Goal: Information Seeking & Learning: Learn about a topic

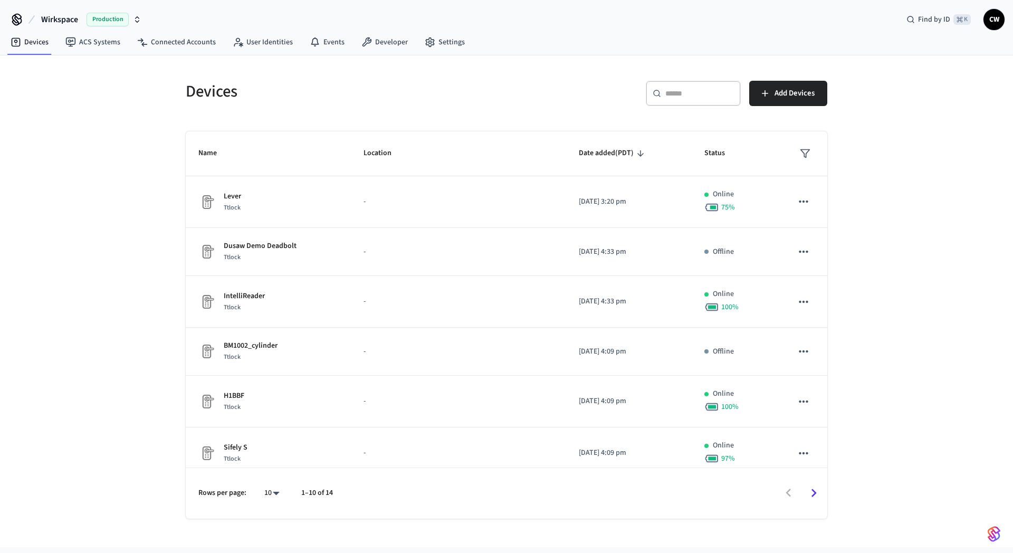
click at [73, 17] on span "Wirkspace" at bounding box center [59, 19] width 37 height 13
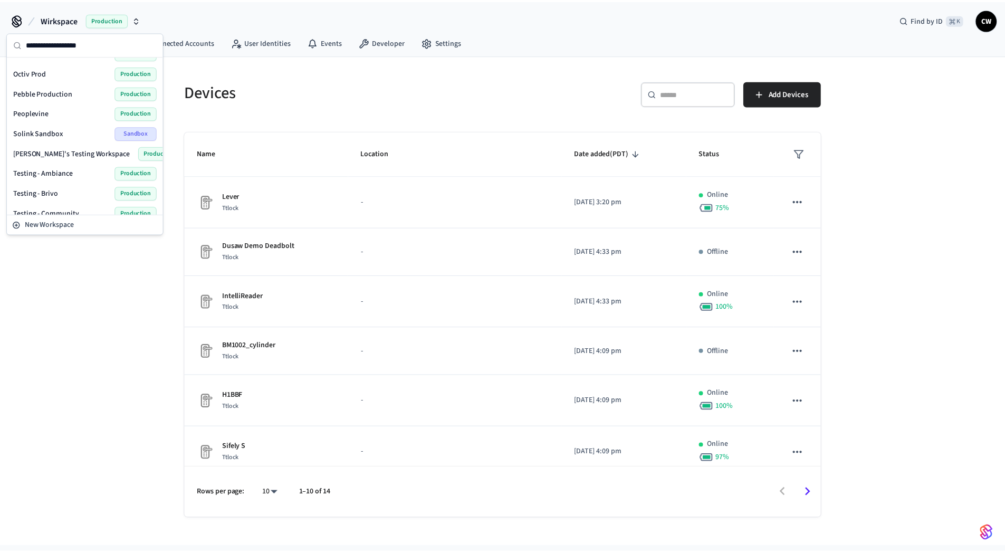
scroll to position [422, 0]
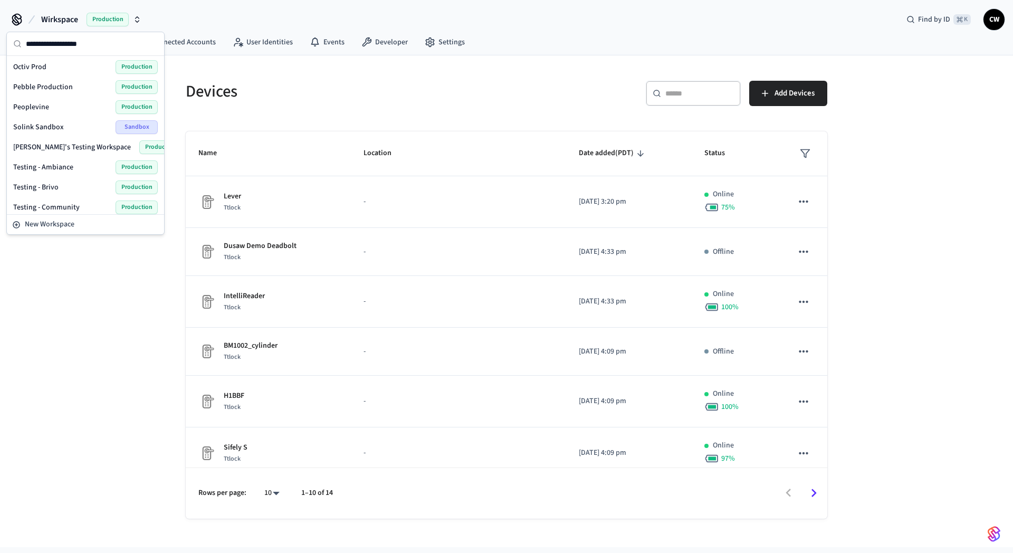
click at [37, 105] on span "Peoplevine" at bounding box center [31, 107] width 36 height 11
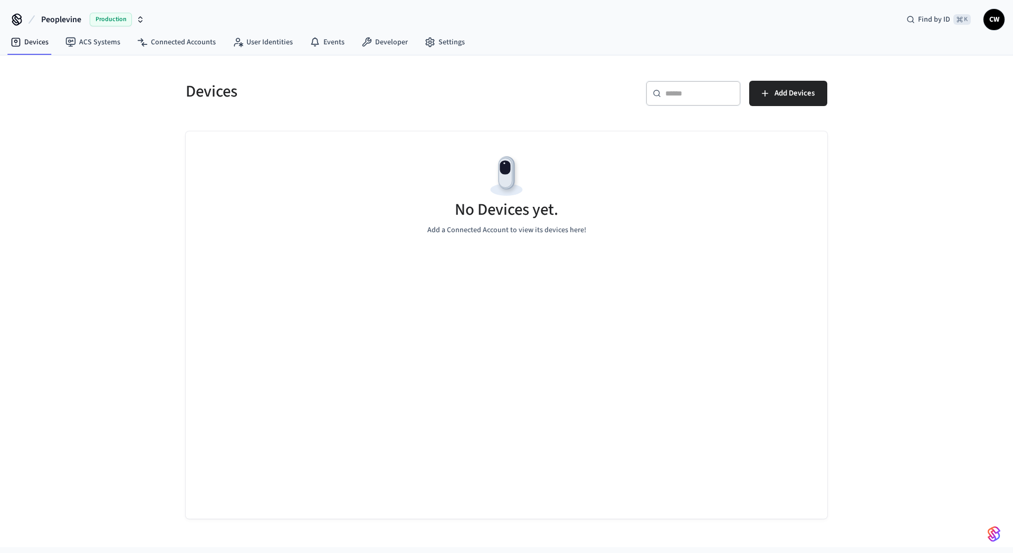
click at [112, 154] on div "Devices ​ ​ Add Devices No Devices yet. Add a Connected Account to view its dev…" at bounding box center [506, 301] width 1013 height 492
click at [100, 49] on link "ACS Systems" at bounding box center [93, 42] width 72 height 19
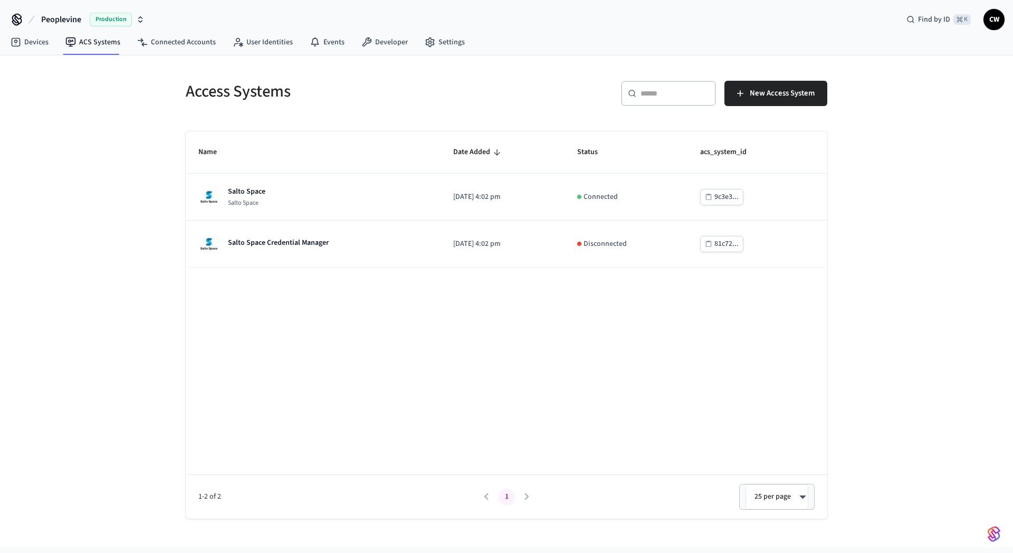
click at [110, 185] on div "Access Systems ​ ​ New Access System Name Date Added Status acs_system_id Salto…" at bounding box center [506, 301] width 1013 height 492
click at [129, 247] on div "Access Systems ​ ​ New Access System Name Date Added Status acs_system_id Salto…" at bounding box center [506, 301] width 1013 height 492
click at [149, 59] on div "Access Systems ​ ​ New Access System Name Date Added Status acs_system_id Salto…" at bounding box center [506, 301] width 1013 height 492
click at [265, 33] on link "User Identities" at bounding box center [262, 42] width 77 height 19
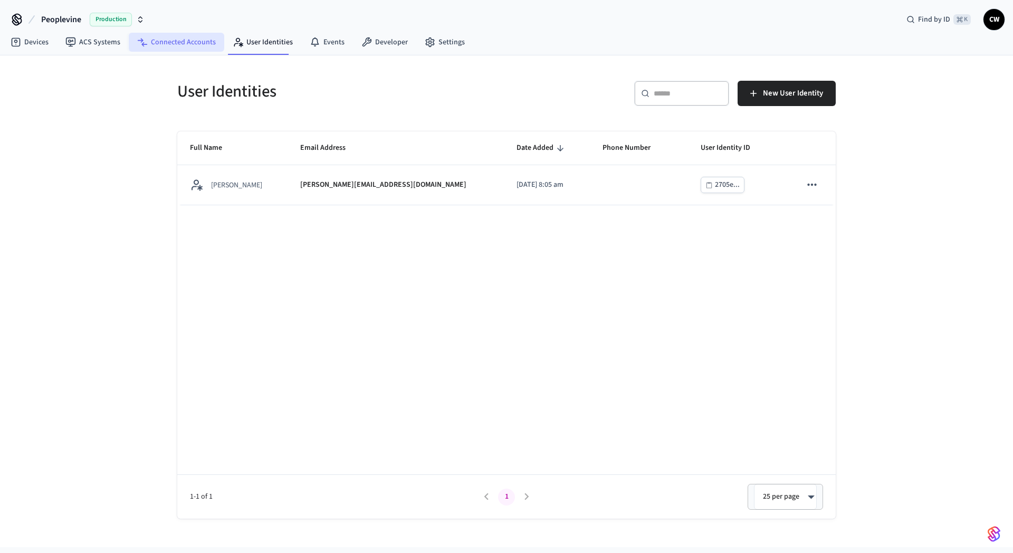
click at [180, 42] on link "Connected Accounts" at bounding box center [177, 42] width 96 height 19
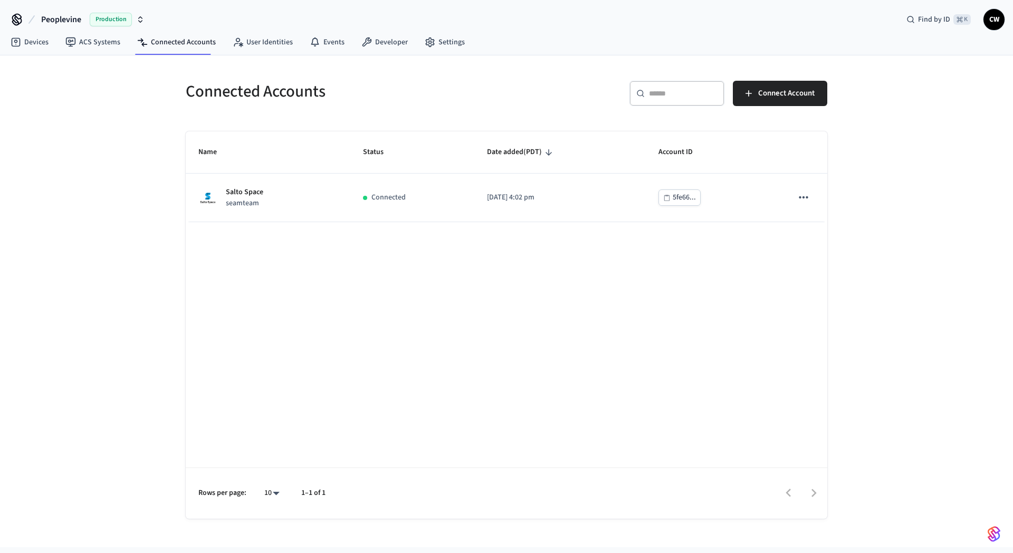
click at [110, 134] on div "Connected Accounts ​ ​ Connect Account Name Status Date added (PDT) Account ID …" at bounding box center [506, 301] width 1013 height 492
click at [97, 43] on link "ACS Systems" at bounding box center [93, 42] width 72 height 19
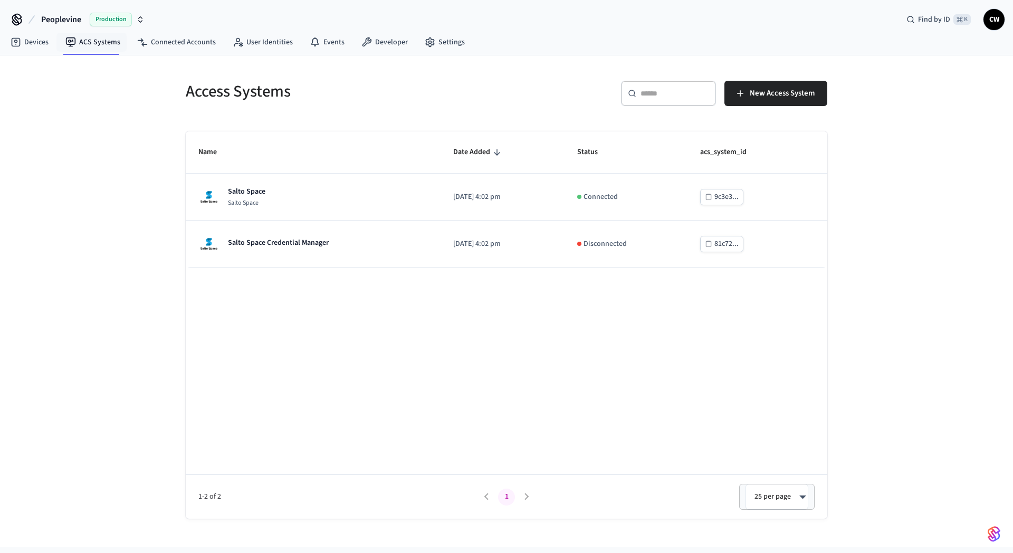
click at [111, 181] on div "Access Systems ​ ​ New Access System Name Date Added Status acs_system_id Salto…" at bounding box center [506, 301] width 1013 height 492
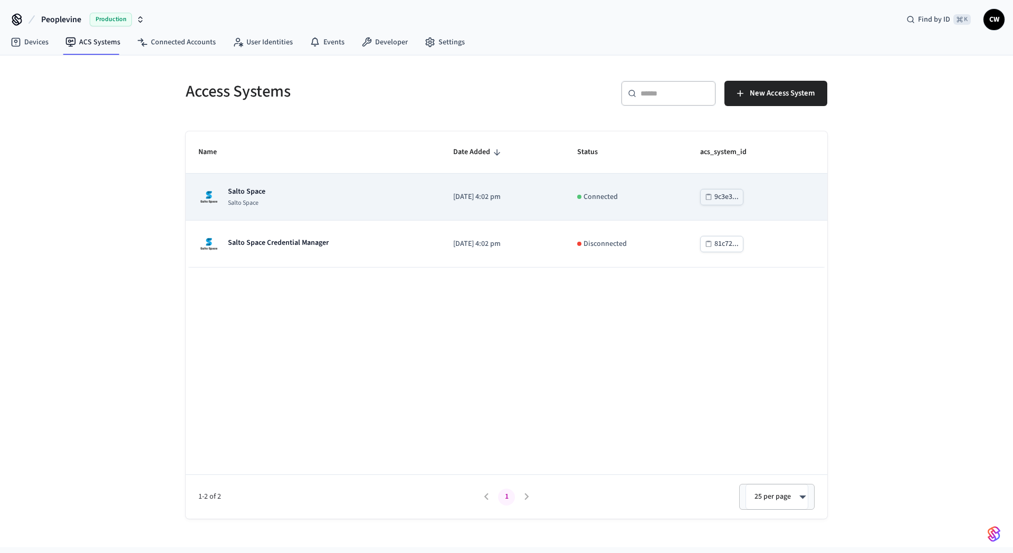
click at [392, 196] on div "Salto Space Salto Space" at bounding box center [313, 196] width 230 height 21
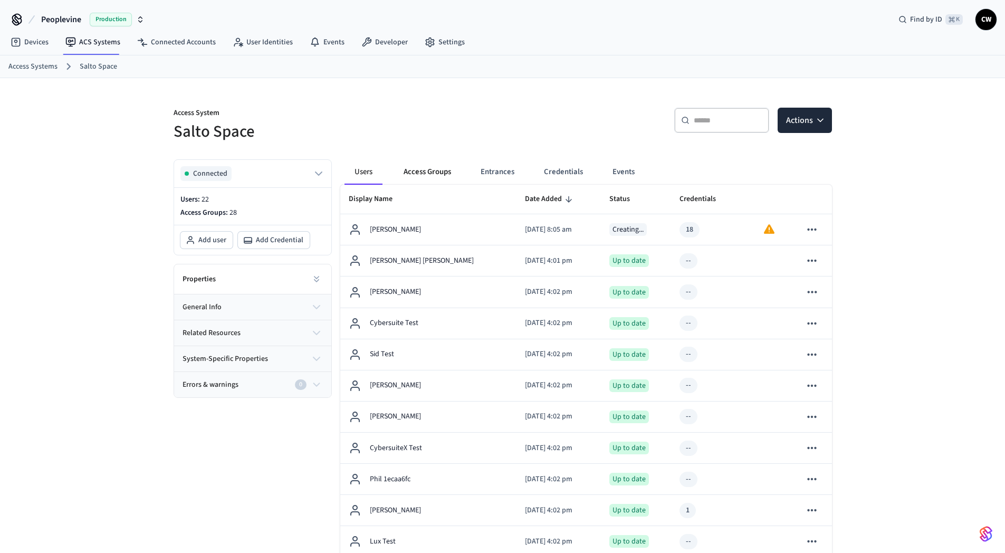
click at [443, 169] on button "Access Groups" at bounding box center [427, 171] width 64 height 25
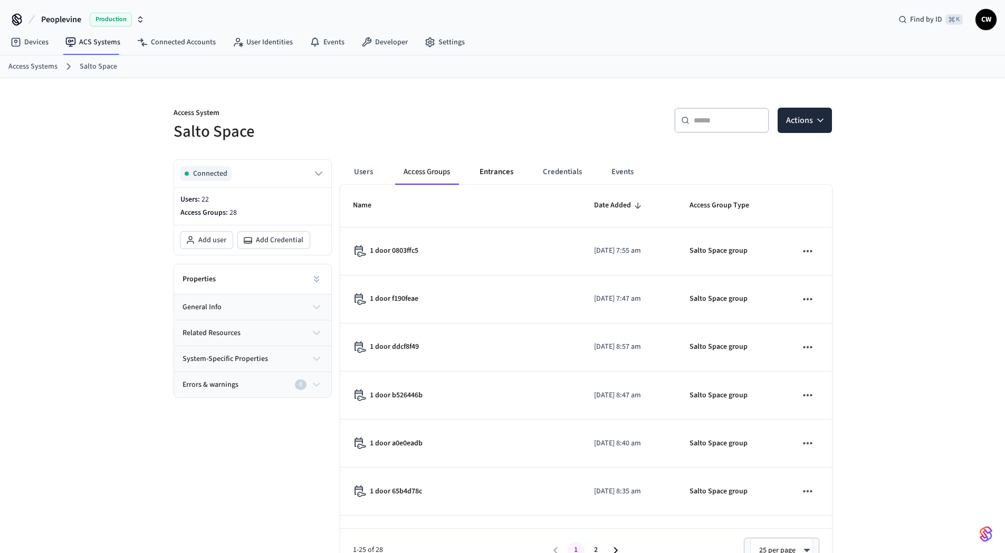
click at [517, 173] on button "Entrances" at bounding box center [496, 171] width 51 height 25
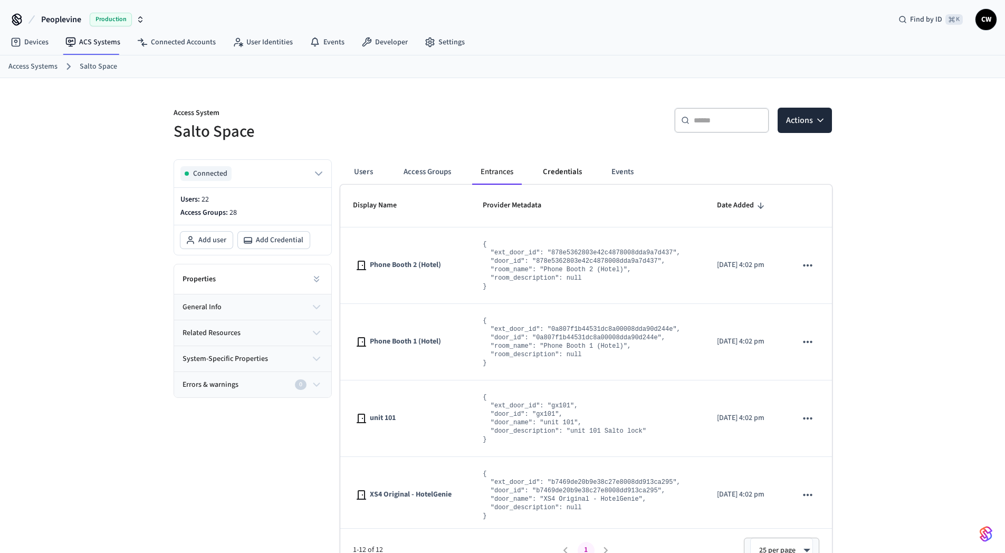
click at [587, 173] on button "Credentials" at bounding box center [563, 171] width 56 height 25
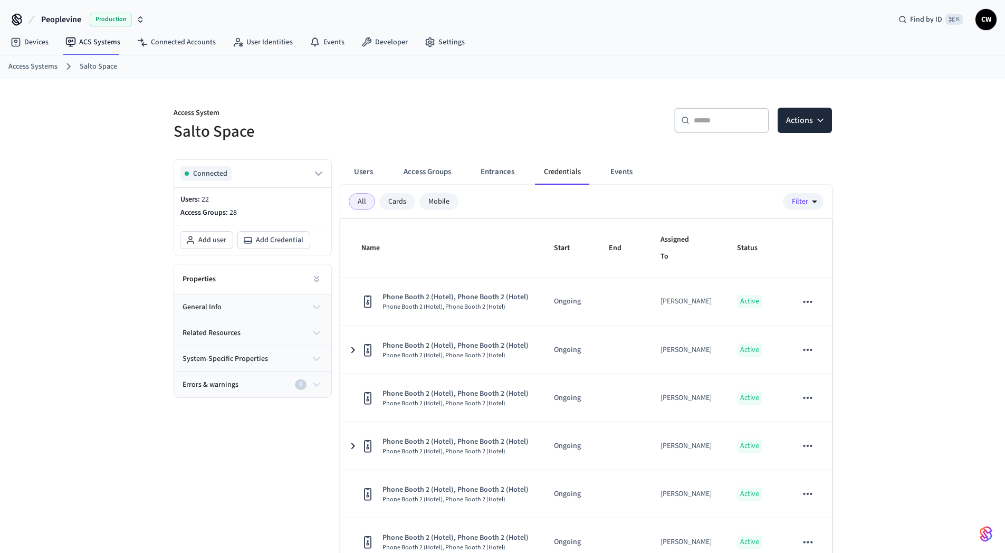
click at [516, 125] on div "​ ​ Actions" at bounding box center [670, 125] width 323 height 34
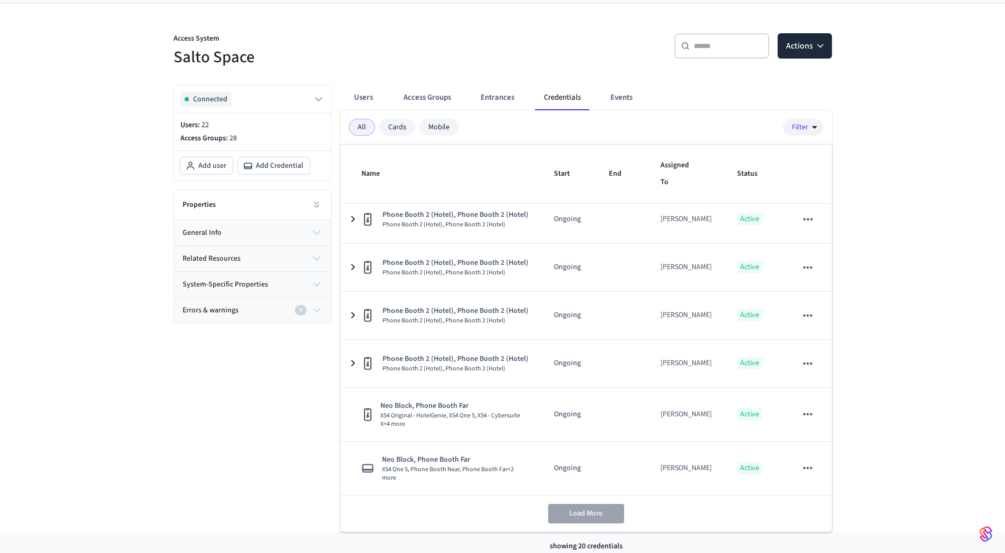
scroll to position [82, 0]
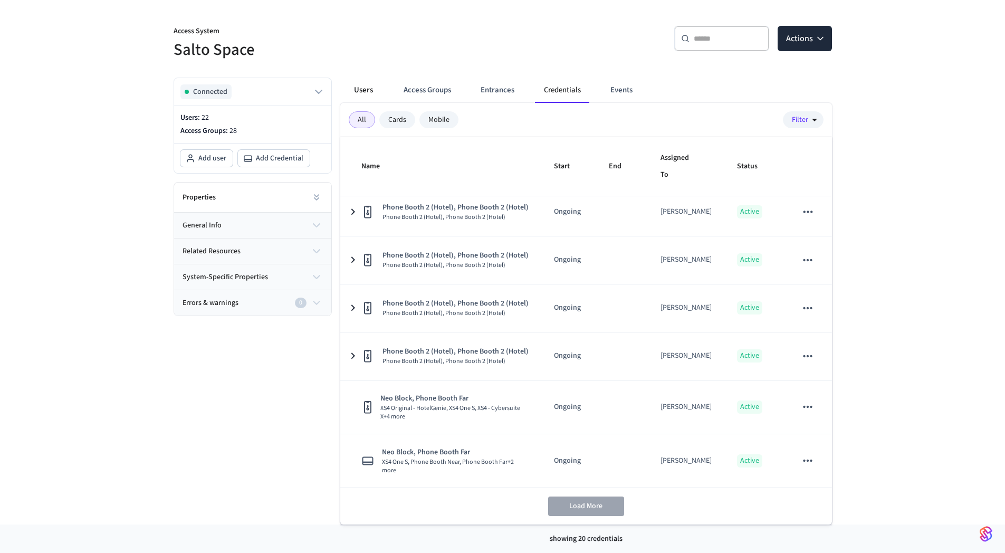
click at [372, 92] on button "Users" at bounding box center [364, 90] width 38 height 25
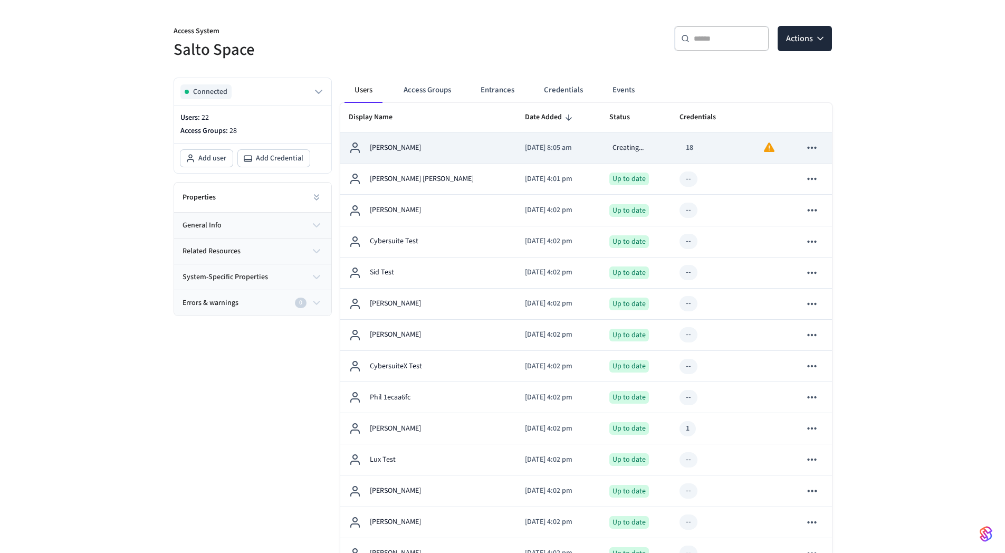
click at [407, 155] on td "[PERSON_NAME]" at bounding box center [428, 147] width 177 height 31
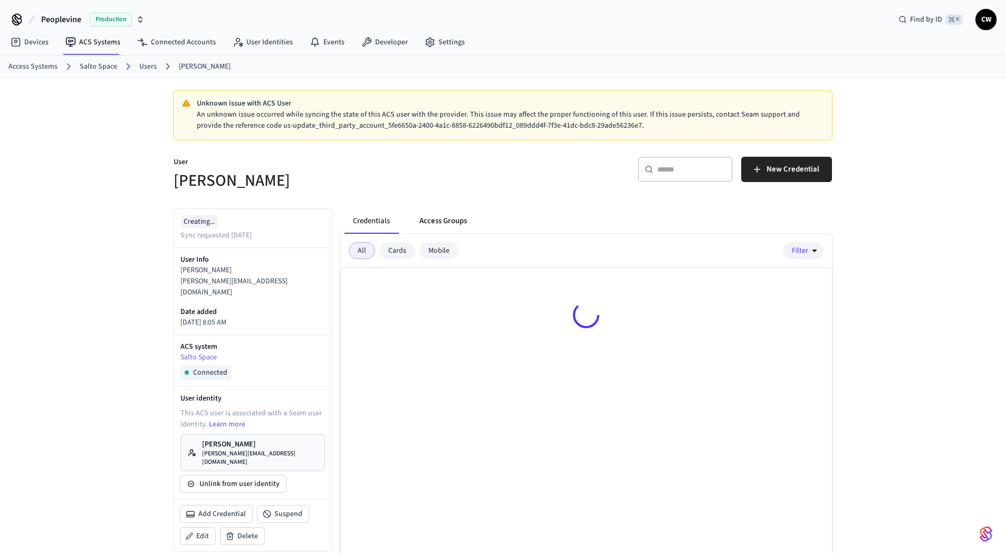
click at [447, 219] on button "Access Groups" at bounding box center [443, 220] width 64 height 25
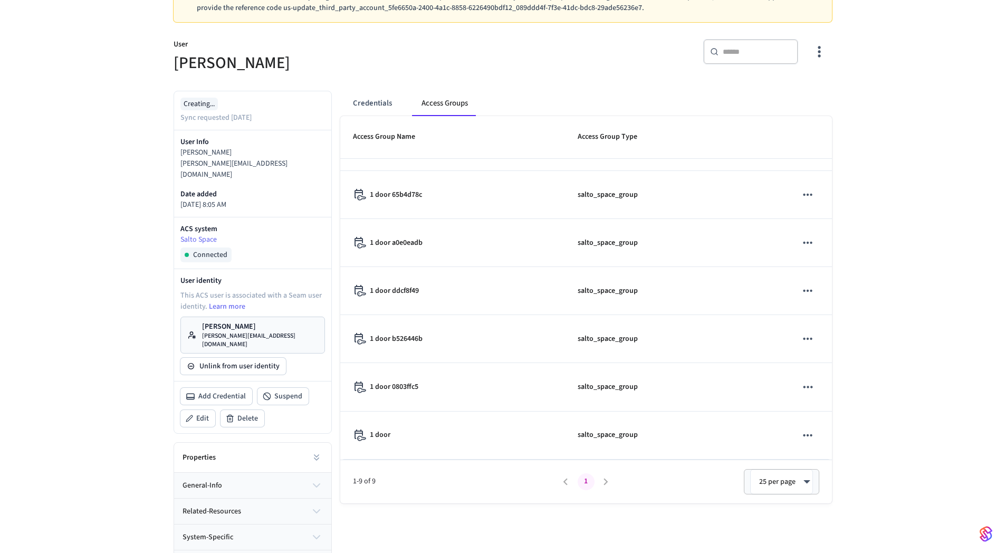
scroll to position [121, 0]
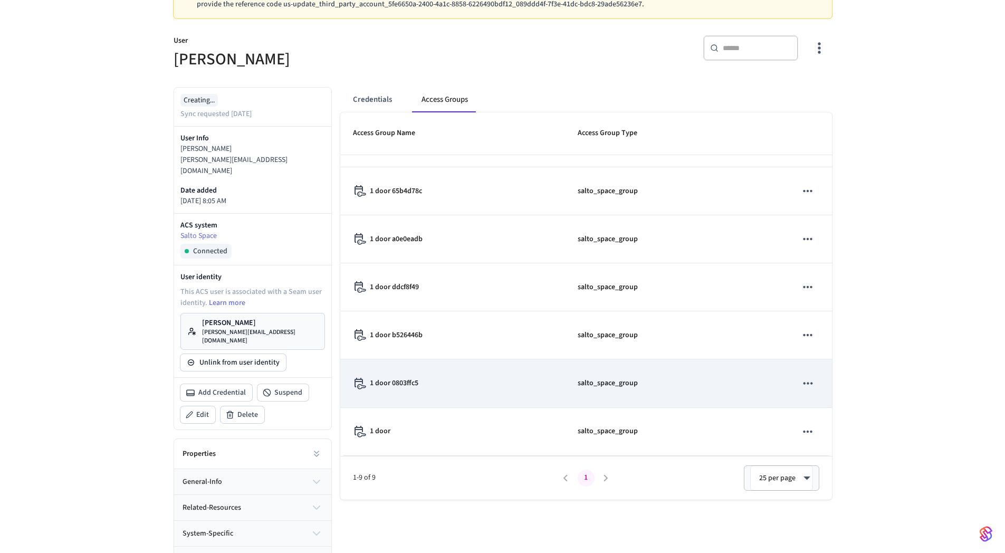
click at [478, 385] on div "1 door 0803ffc5" at bounding box center [453, 384] width 200 height 12
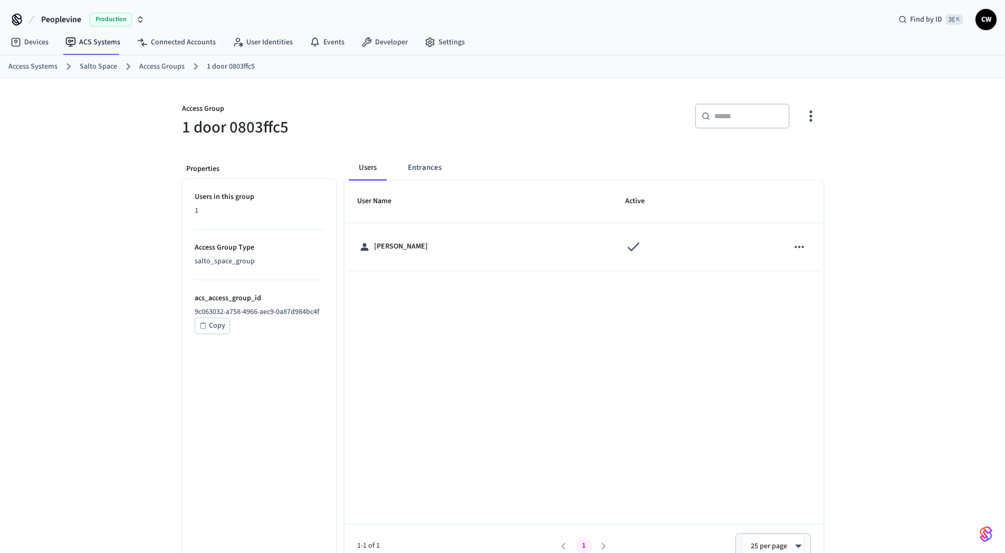
click at [411, 153] on div "Users Entrances User Name Active Alexandr Muzyka 1-1 of 1 1 25 per page ** ​" at bounding box center [580, 357] width 488 height 421
click at [418, 164] on button "Entrances" at bounding box center [425, 167] width 51 height 25
click at [371, 159] on button "Users" at bounding box center [368, 167] width 38 height 25
click at [325, 142] on div "Access Group 1 door 0803ffc5 ​ ​ Properties Users in this group 1 Access Group …" at bounding box center [503, 329] width 659 height 477
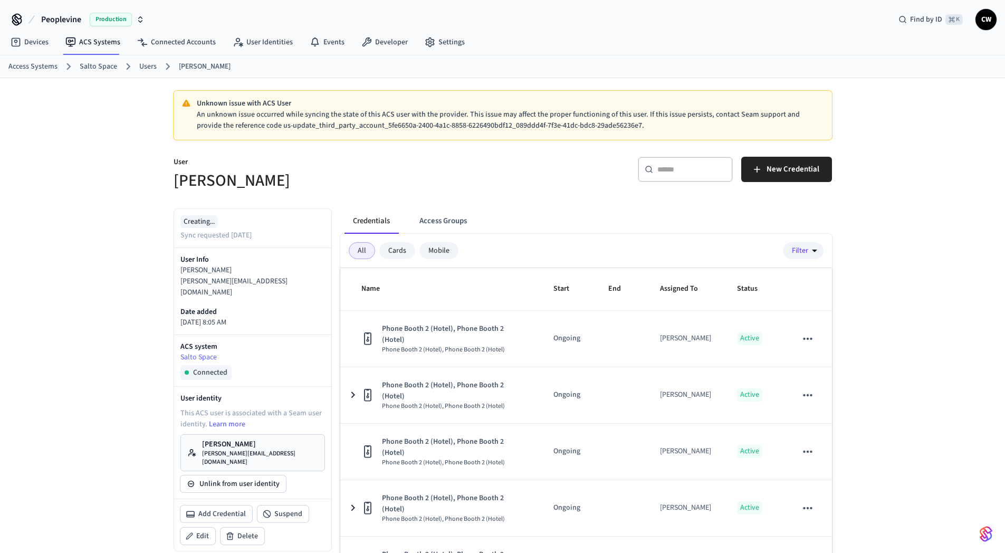
scroll to position [121, 0]
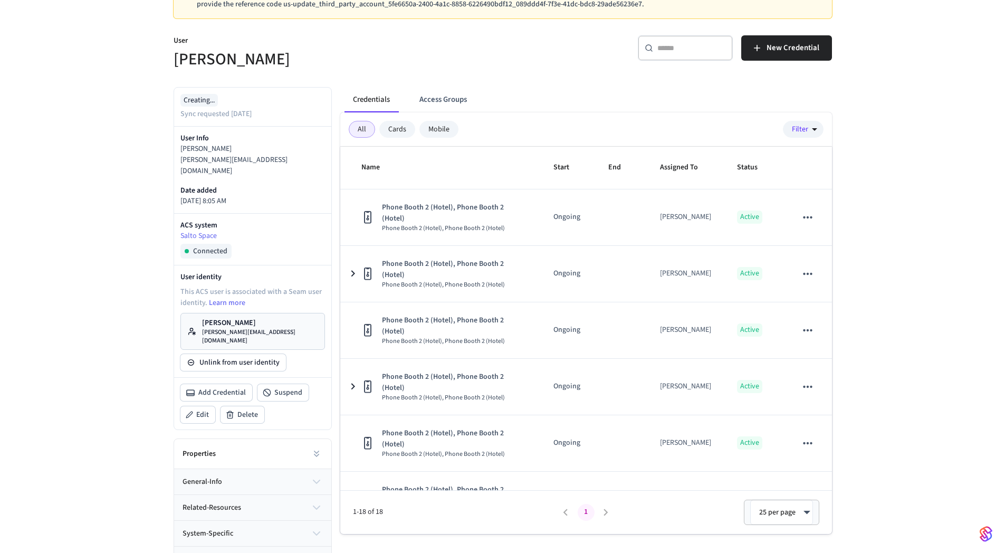
click at [101, 156] on div "Unknown issue with ACS User An unknown issue occurred while syncing the state o…" at bounding box center [502, 265] width 1005 height 616
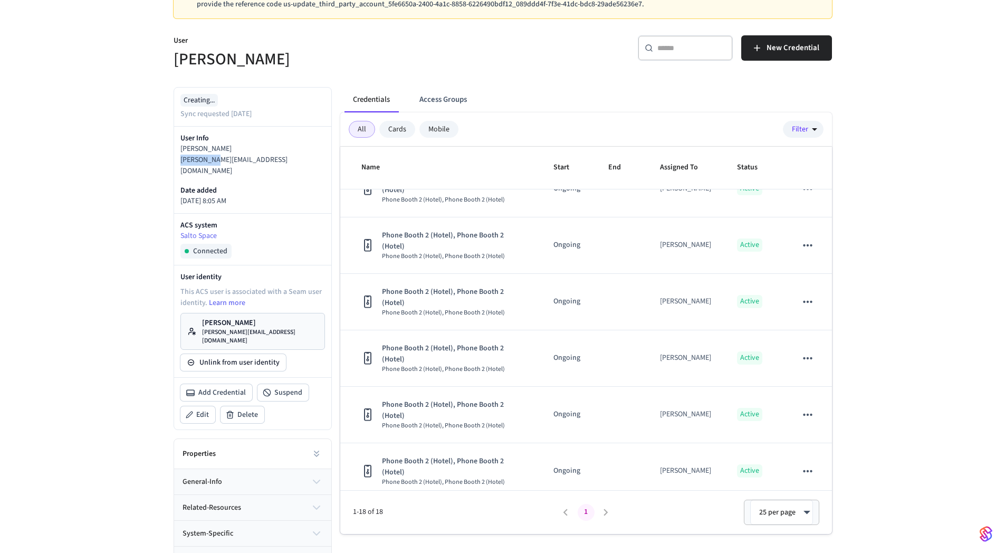
scroll to position [0, 0]
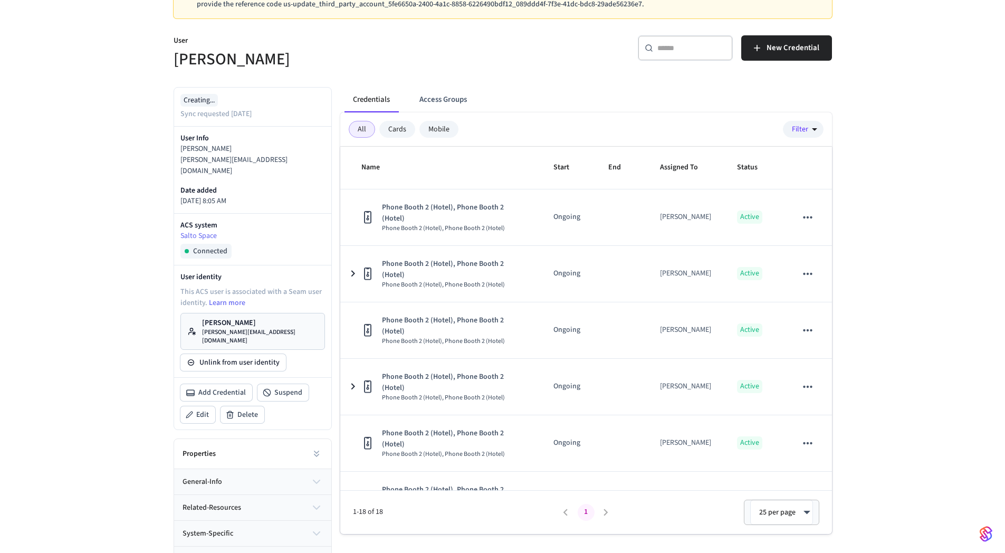
click at [141, 244] on div "Unknown issue with ACS User An unknown issue occurred while syncing the state o…" at bounding box center [502, 265] width 1005 height 616
click at [136, 206] on div "Unknown issue with ACS User An unknown issue occurred while syncing the state o…" at bounding box center [502, 265] width 1005 height 616
click at [138, 201] on div "Unknown issue with ACS User An unknown issue occurred while syncing the state o…" at bounding box center [502, 265] width 1005 height 616
click at [326, 443] on button at bounding box center [316, 453] width 21 height 21
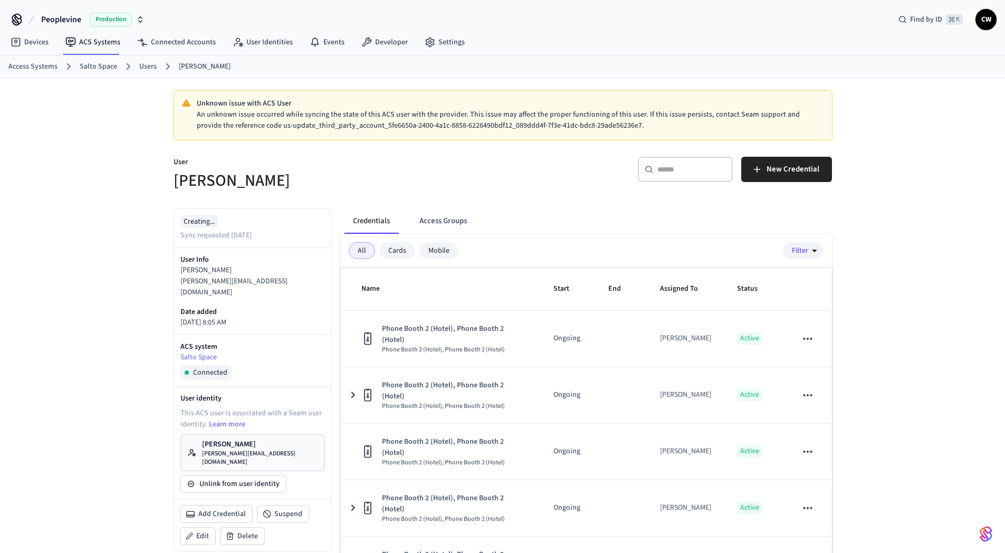
click at [427, 177] on h5 "[PERSON_NAME]" at bounding box center [335, 181] width 323 height 22
click at [438, 216] on button "Access Groups" at bounding box center [443, 220] width 64 height 25
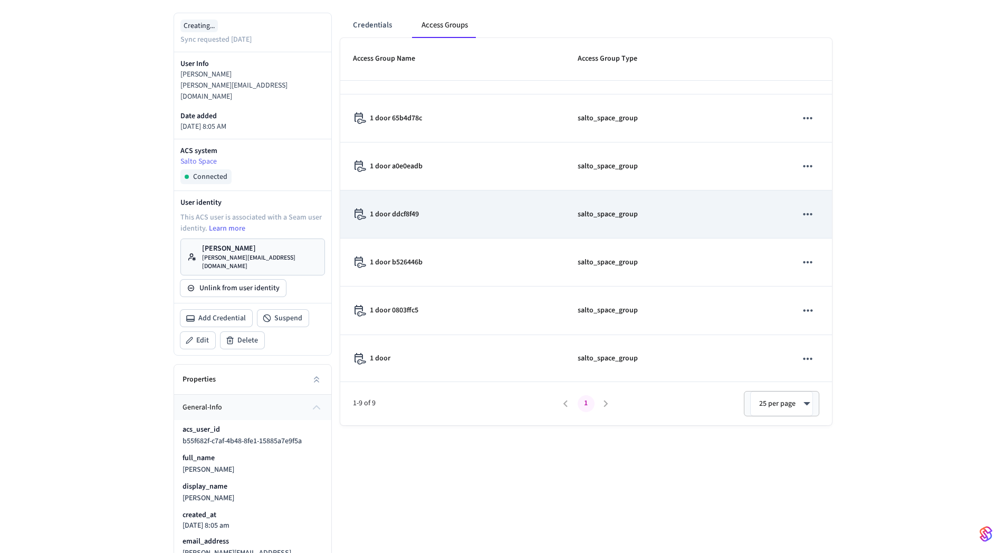
scroll to position [132, 0]
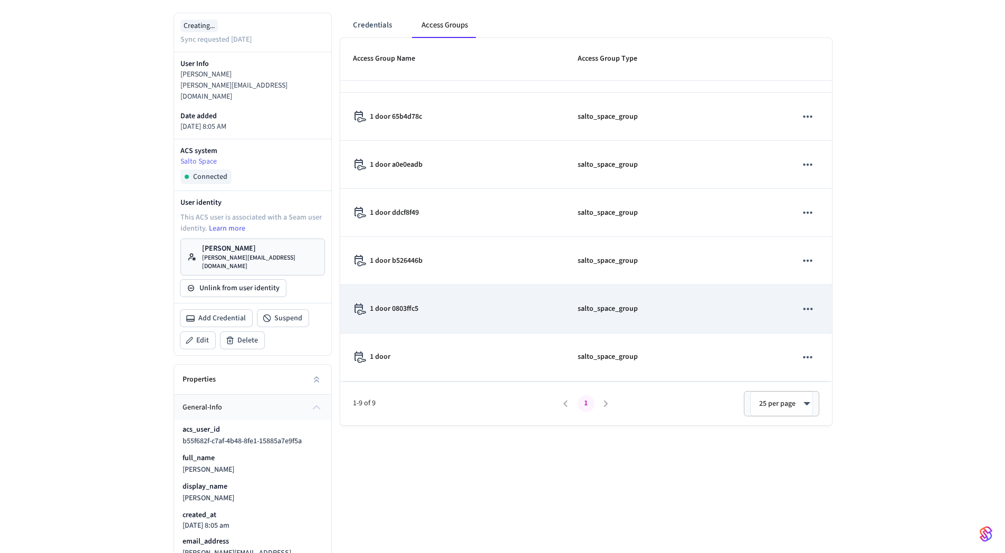
click at [639, 326] on td "salto_space_group" at bounding box center [674, 309] width 219 height 48
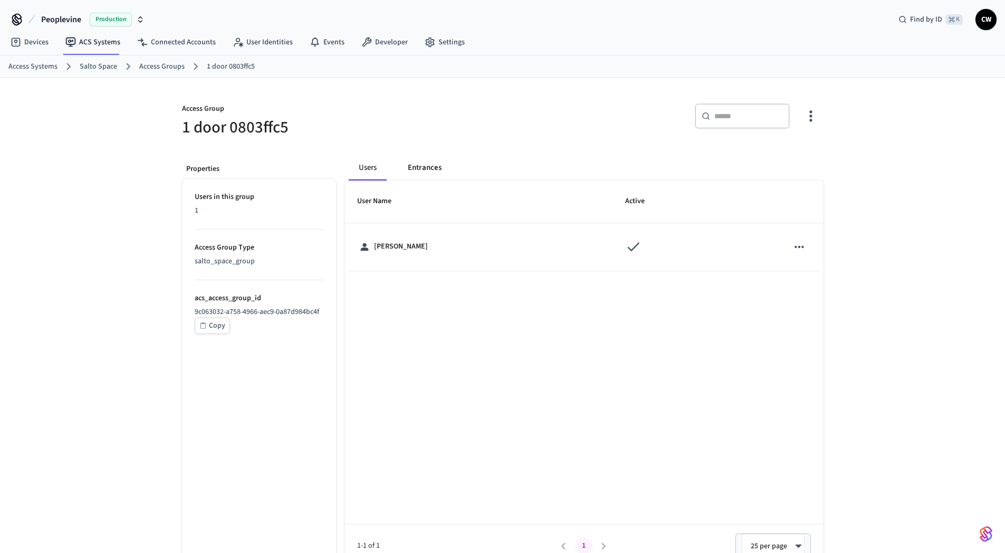
click at [439, 175] on button "Entrances" at bounding box center [425, 167] width 51 height 25
click at [382, 167] on button "Users" at bounding box center [368, 167] width 38 height 25
click at [361, 160] on button "Users" at bounding box center [368, 167] width 38 height 25
click at [161, 67] on link "Access Groups" at bounding box center [161, 66] width 45 height 11
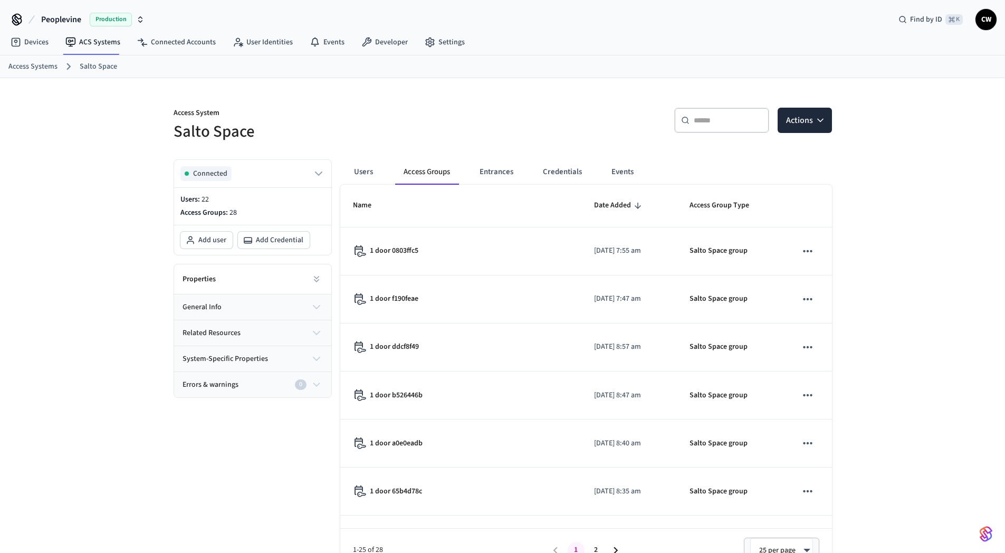
click at [124, 188] on div "Access System Salto Space ​ ​ Actions Connected Users: 22 Access Groups: 28 Add…" at bounding box center [502, 325] width 1005 height 494
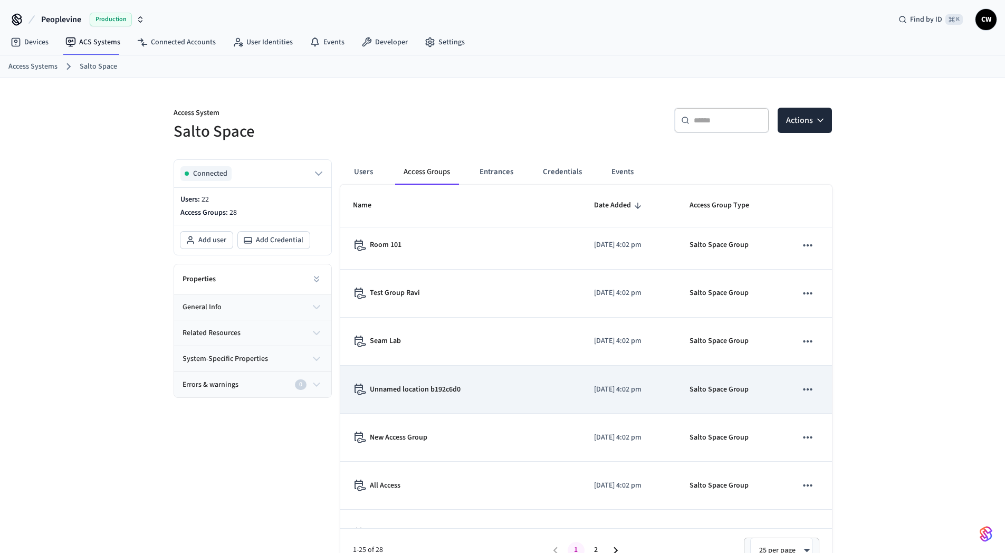
scroll to position [901, 0]
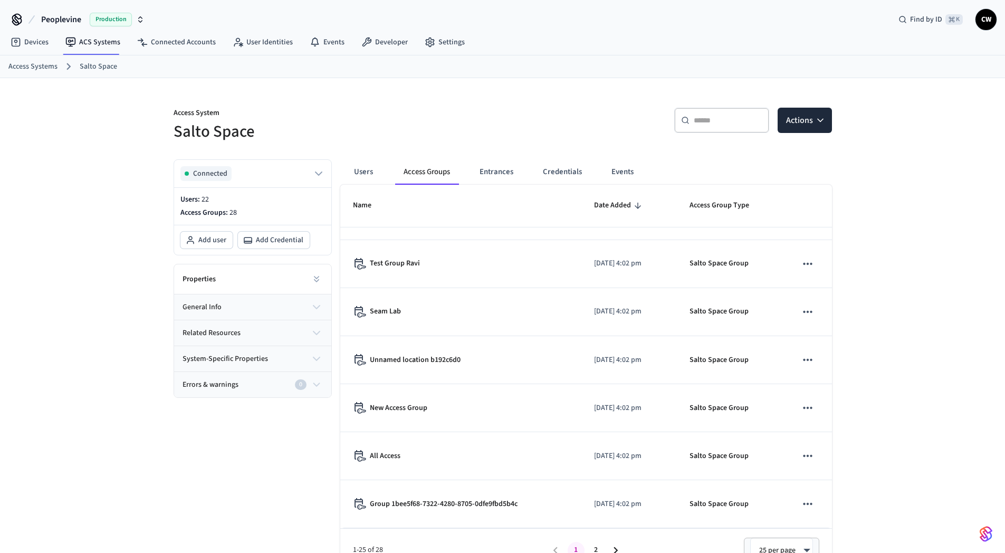
click at [220, 464] on div "Connected Users: 22 Access Groups: 28 Add user Add Credential Properties genera…" at bounding box center [248, 361] width 167 height 421
click at [562, 169] on button "Credentials" at bounding box center [563, 171] width 56 height 25
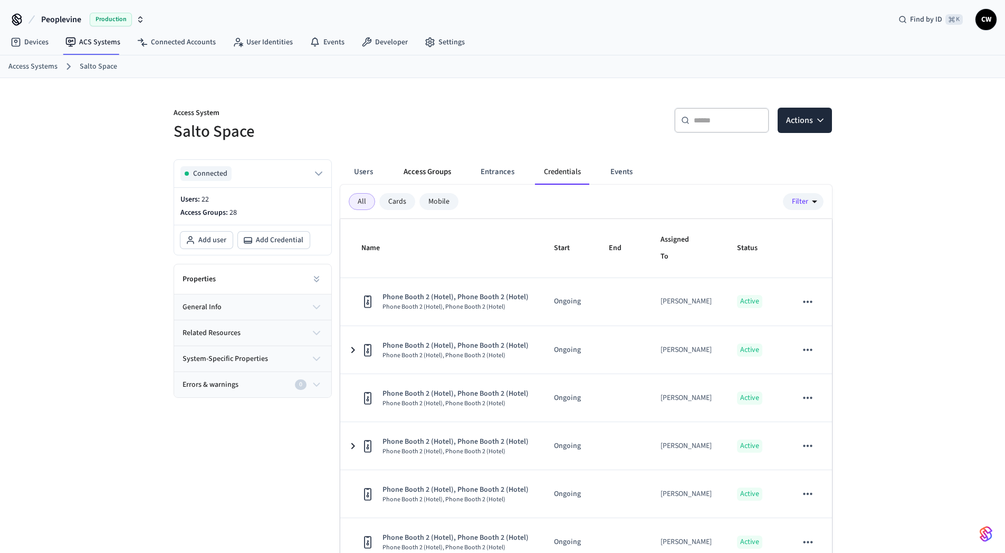
click at [436, 172] on button "Access Groups" at bounding box center [427, 171] width 64 height 25
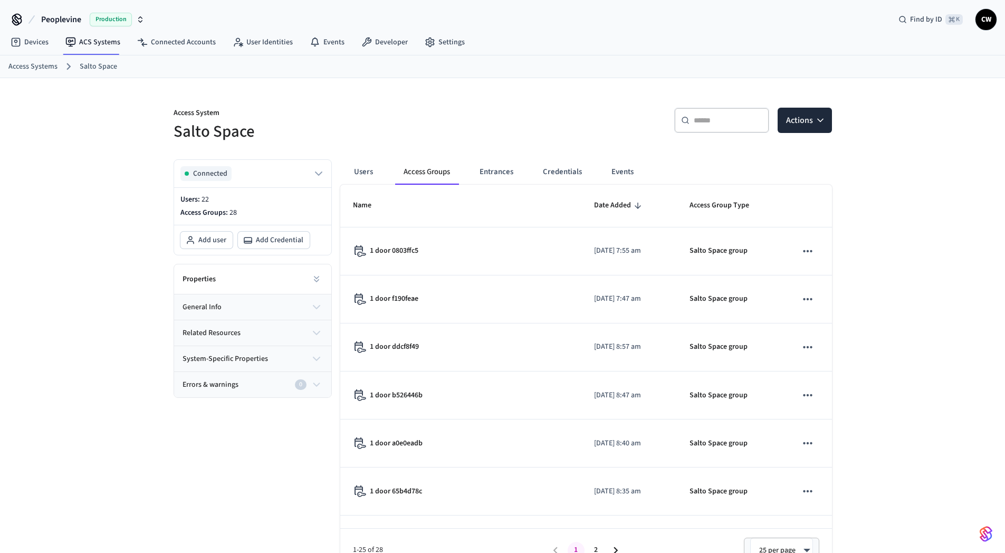
click at [444, 174] on button "Access Groups" at bounding box center [426, 171] width 63 height 25
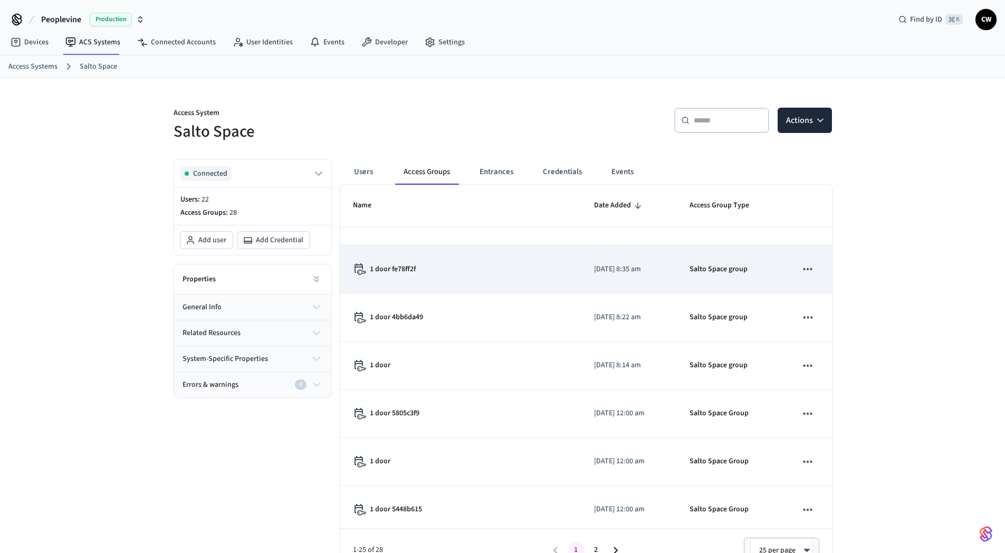
scroll to position [273, 0]
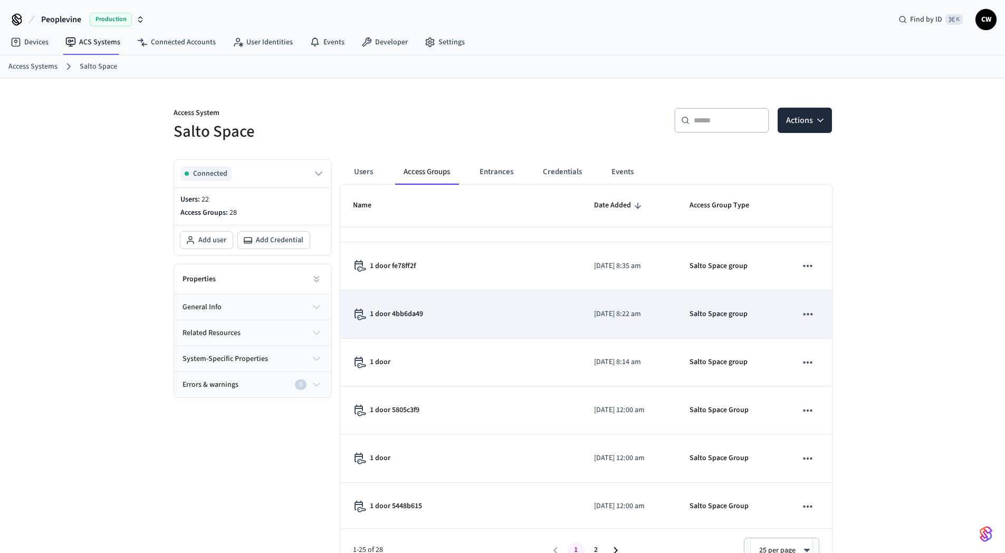
click at [563, 313] on td "1 door 4bb6da49" at bounding box center [460, 314] width 241 height 48
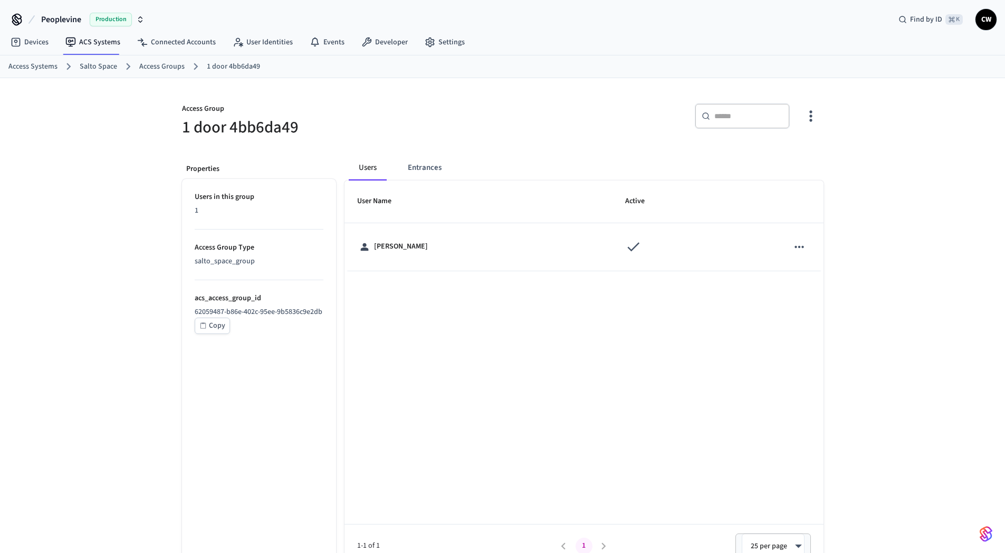
click at [443, 183] on th "User Name" at bounding box center [479, 202] width 268 height 42
click at [431, 170] on button "Entrances" at bounding box center [425, 167] width 51 height 25
click at [345, 170] on div "Users Entrances" at bounding box center [584, 167] width 479 height 25
click at [371, 168] on button "Users" at bounding box center [368, 167] width 38 height 25
click at [369, 130] on h5 "1 door 4bb6da49" at bounding box center [339, 128] width 315 height 22
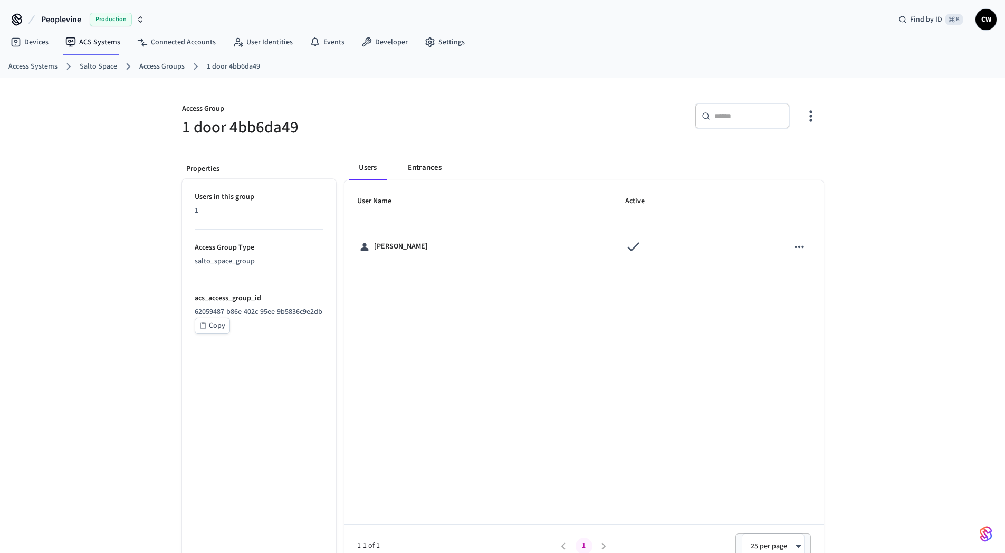
click at [435, 169] on button "Entrances" at bounding box center [425, 167] width 51 height 25
click at [155, 65] on link "Access Groups" at bounding box center [161, 66] width 45 height 11
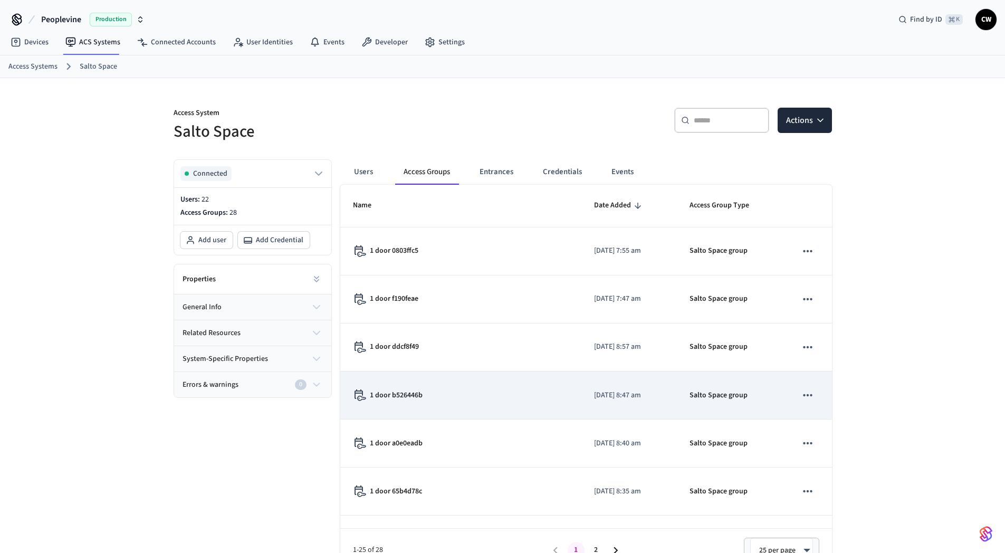
scroll to position [901, 0]
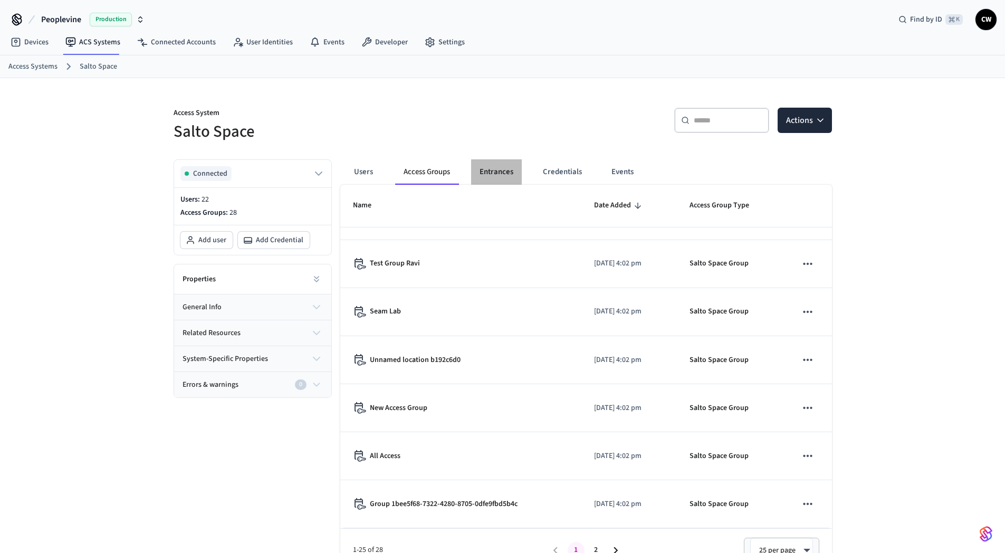
click at [496, 169] on button "Entrances" at bounding box center [496, 171] width 51 height 25
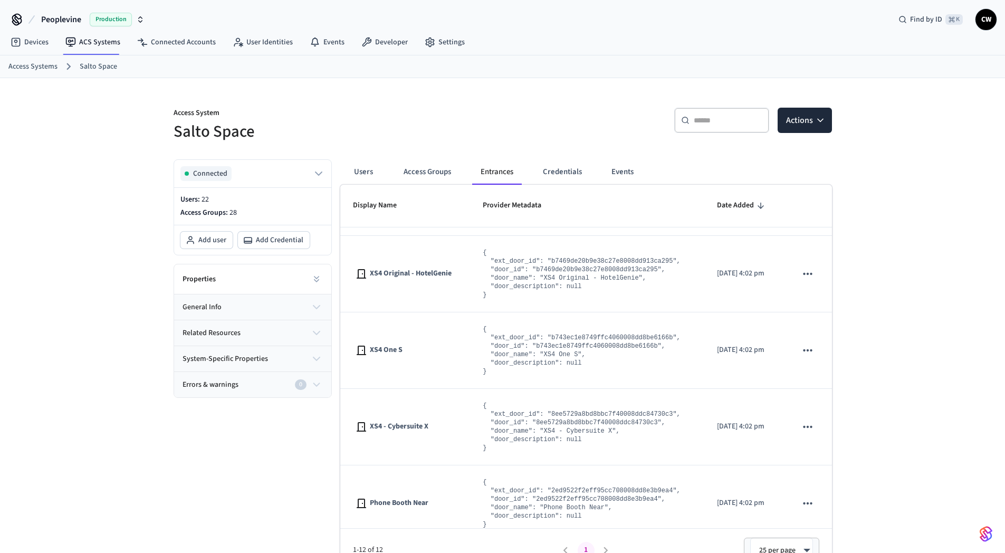
scroll to position [221, 0]
click at [423, 173] on button "Access Groups" at bounding box center [427, 171] width 64 height 25
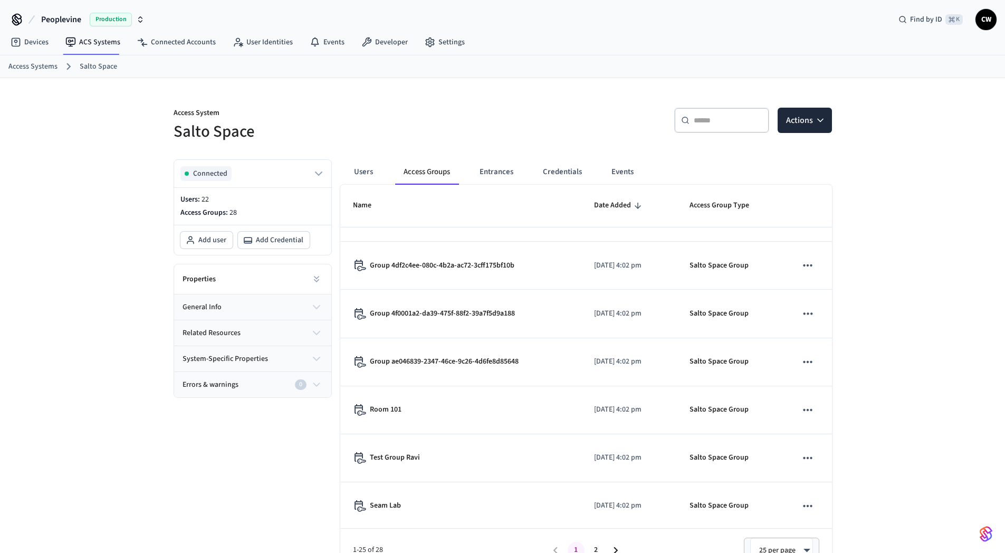
scroll to position [901, 0]
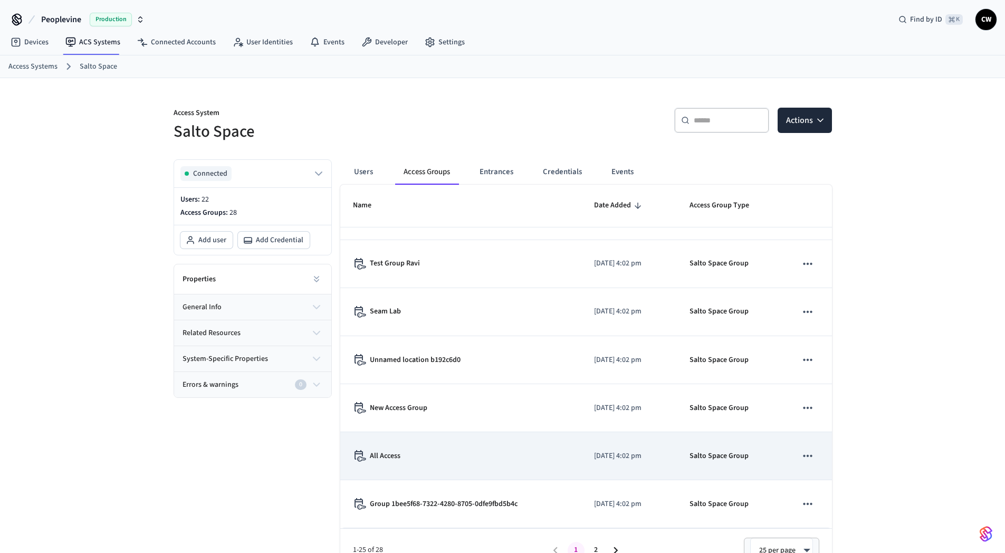
click at [462, 463] on td "All Access" at bounding box center [460, 456] width 241 height 48
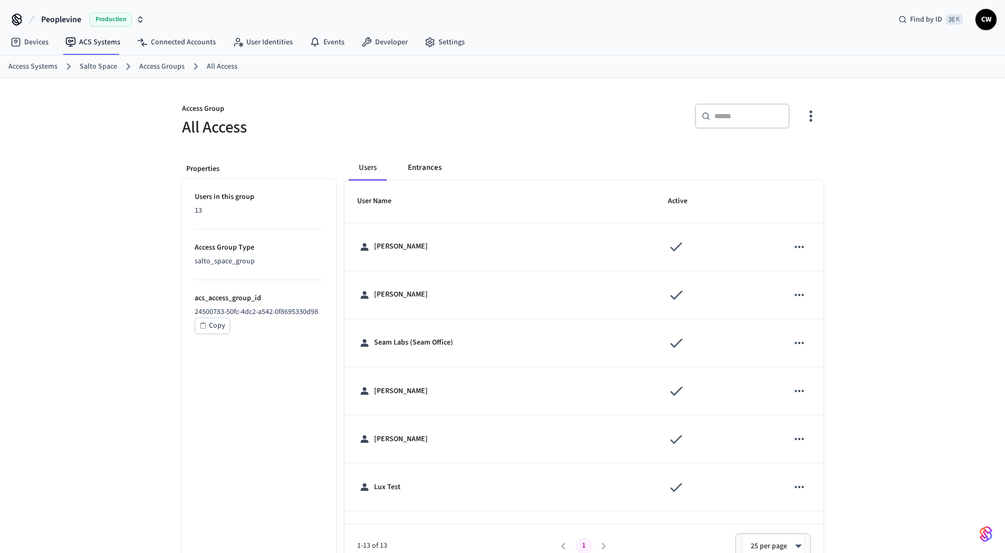
click at [433, 164] on button "Entrances" at bounding box center [425, 167] width 51 height 25
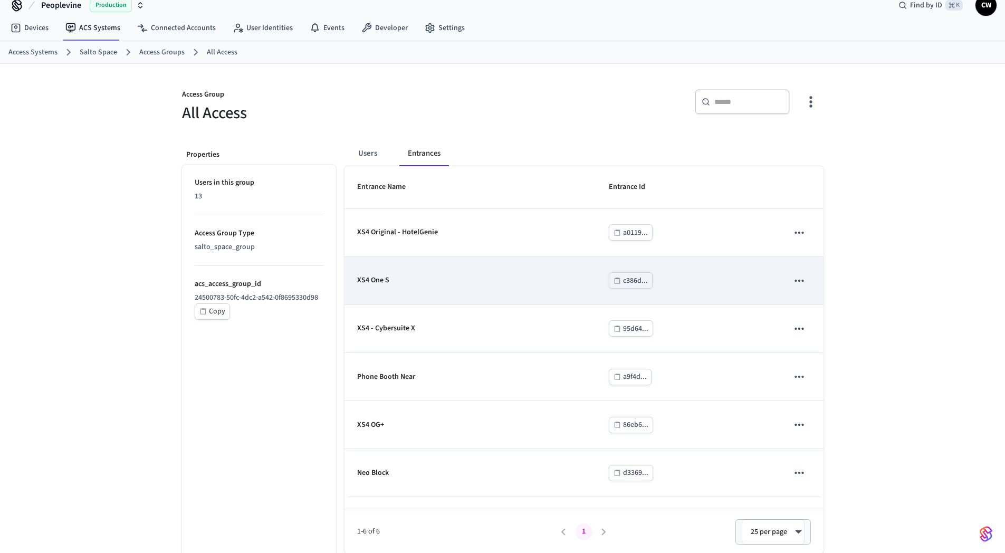
scroll to position [39, 0]
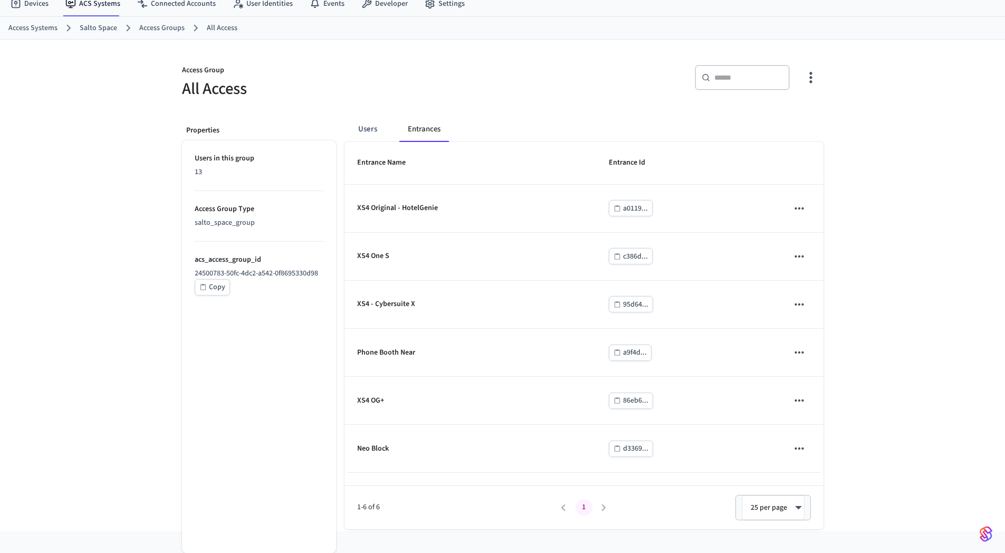
click at [157, 392] on div "Access Group All Access ​ ​ Properties Users in this group 13 Access Group Type…" at bounding box center [502, 286] width 1005 height 492
click at [922, 125] on div "Access Group All Access ​ ​ Properties Users in this group 13 Access Group Type…" at bounding box center [502, 286] width 1005 height 492
click at [507, 102] on div "Access Group All Access ​ ​ Properties Users in this group 13 Access Group Type…" at bounding box center [503, 290] width 659 height 477
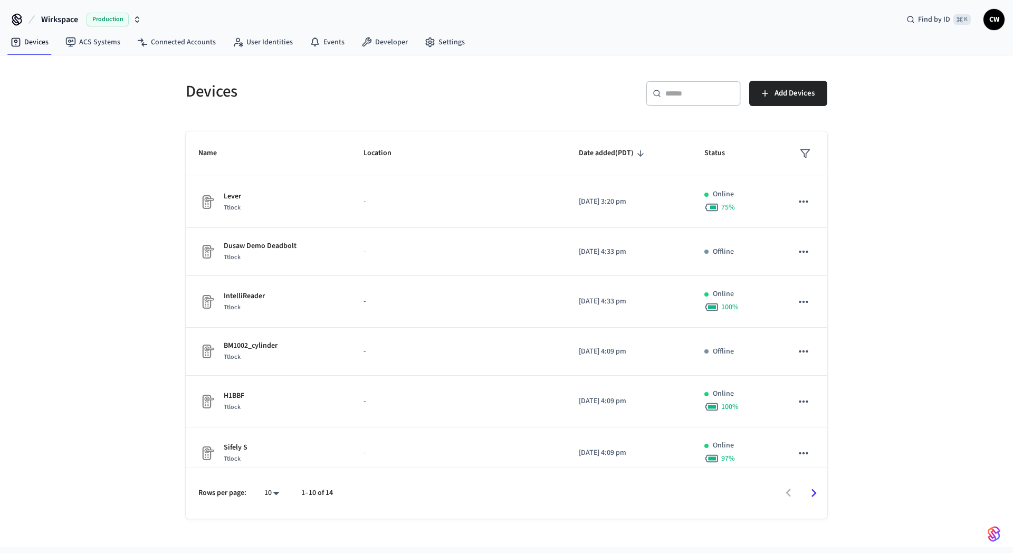
click at [134, 229] on div "Devices ​ ​ Add Devices Name Location Date added (PDT) Status Lever Ttlock - 20…" at bounding box center [506, 301] width 1013 height 492
click at [179, 41] on link "Connected Accounts" at bounding box center [177, 42] width 96 height 19
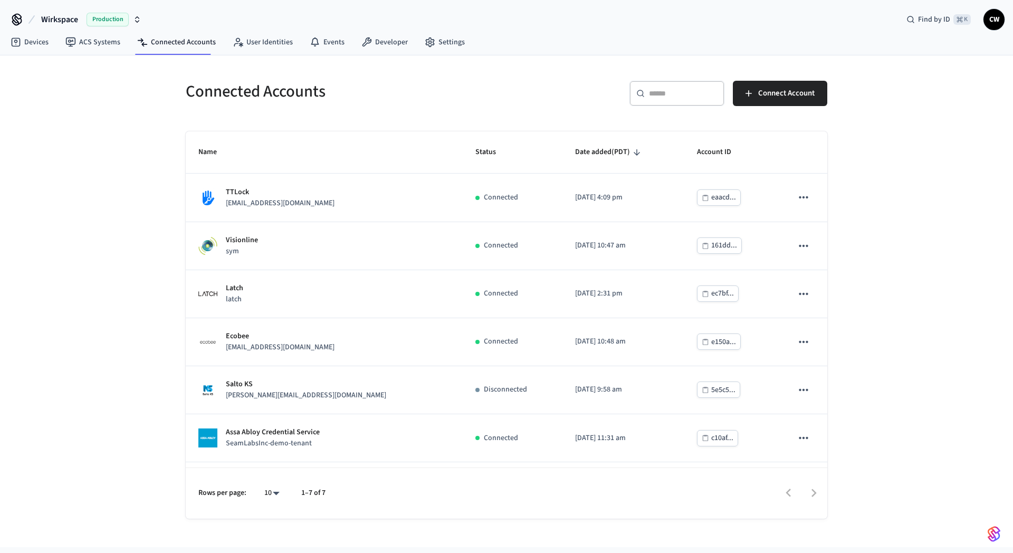
click at [81, 19] on button "Wirkspace Production" at bounding box center [91, 19] width 107 height 22
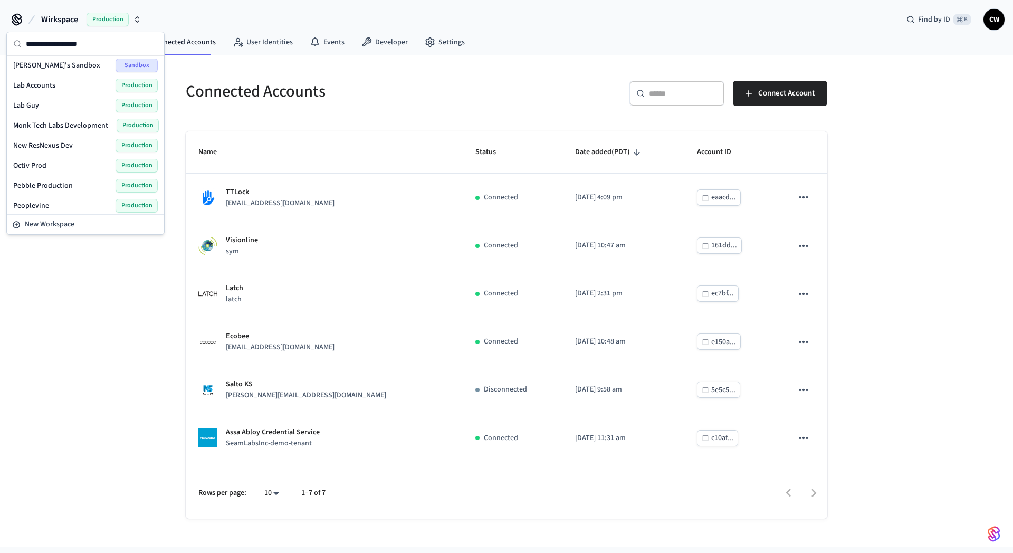
scroll to position [358, 0]
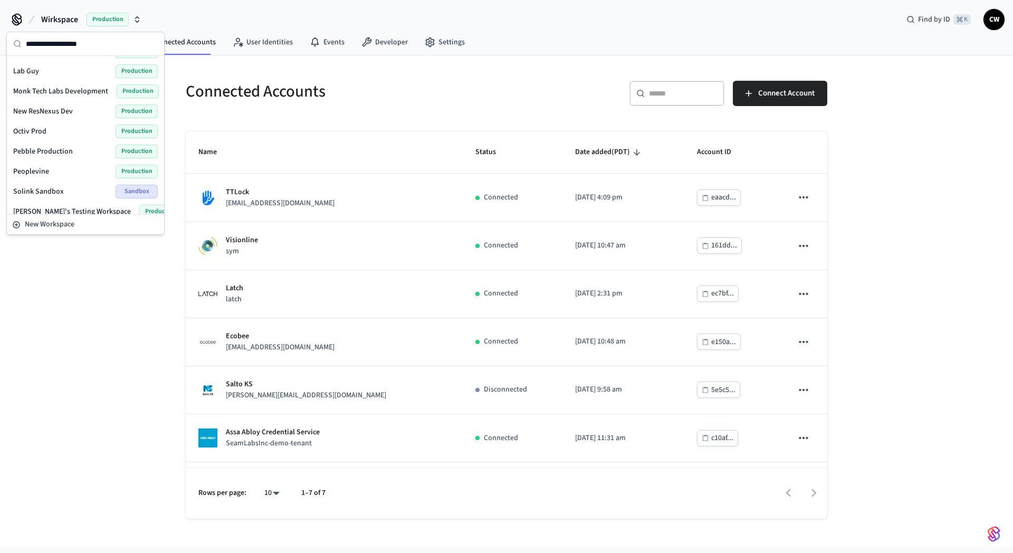
click at [44, 168] on span "Peoplevine" at bounding box center [31, 171] width 36 height 11
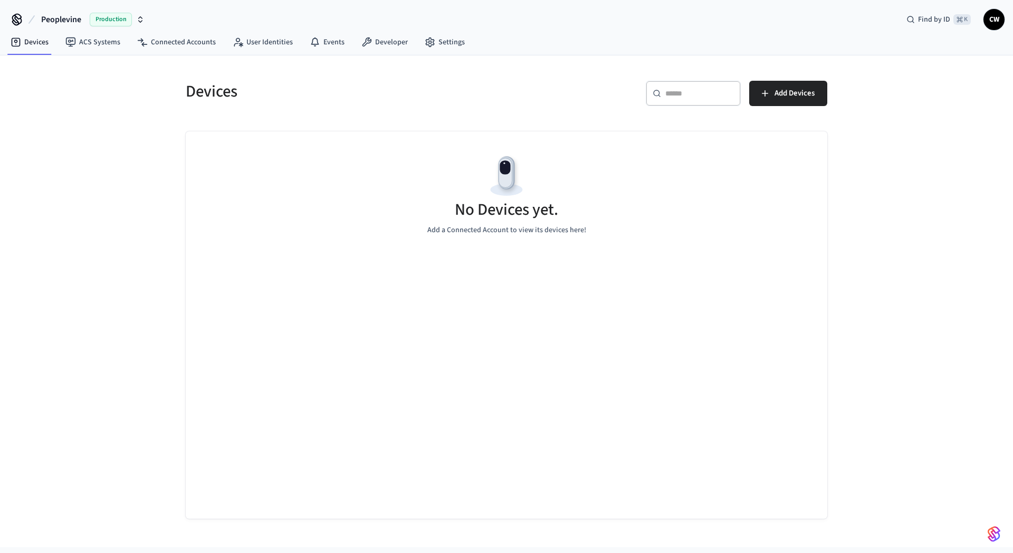
click at [106, 204] on div "Devices ​ ​ Add Devices No Devices yet. Add a Connected Account to view its dev…" at bounding box center [506, 301] width 1013 height 492
click at [71, 44] on icon at bounding box center [70, 42] width 11 height 11
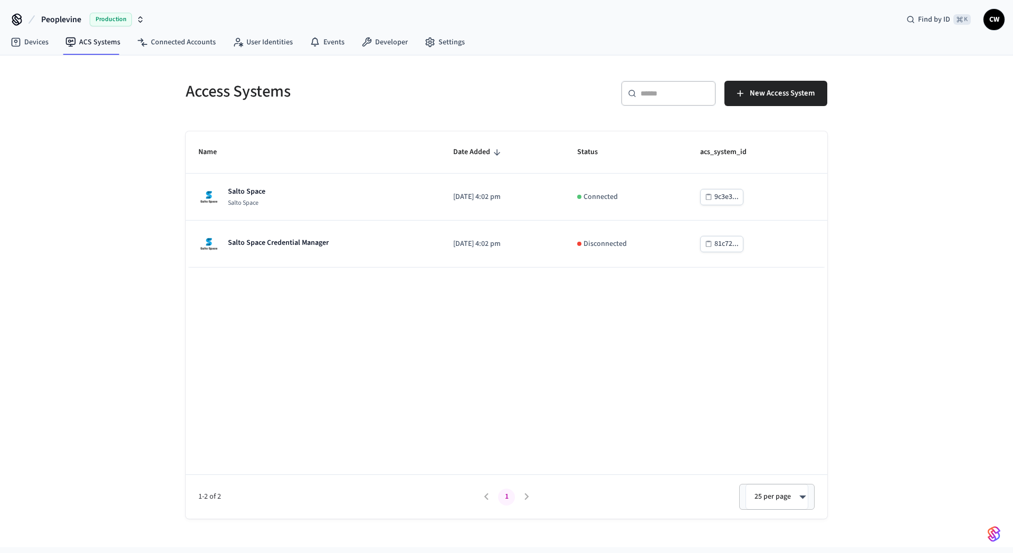
drag, startPoint x: 73, startPoint y: 199, endPoint x: 233, endPoint y: 204, distance: 160.0
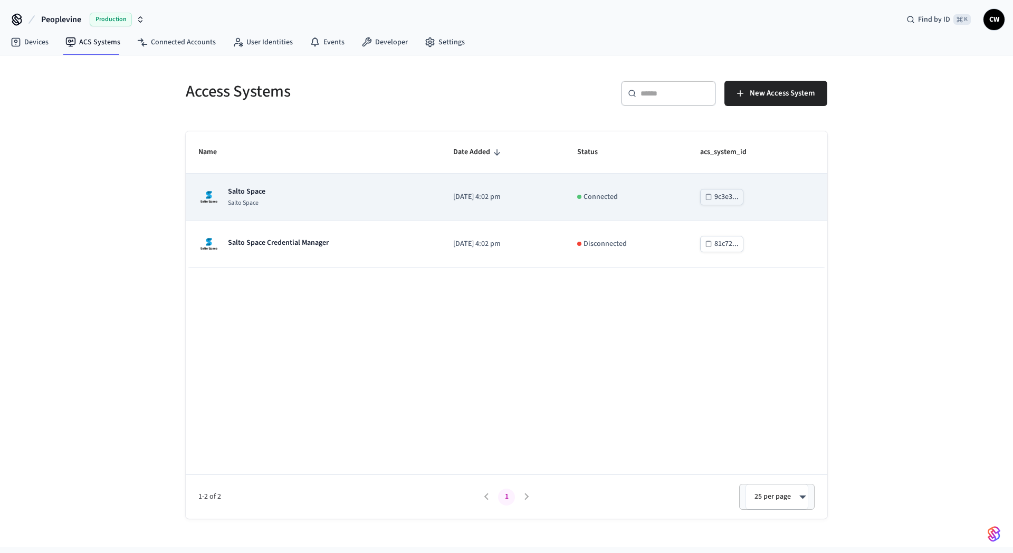
click at [73, 199] on div "Access Systems ​ ​ New Access System Name Date Added Status acs_system_id Salto…" at bounding box center [506, 301] width 1013 height 492
click at [312, 202] on div "Salto Space Salto Space" at bounding box center [313, 196] width 230 height 21
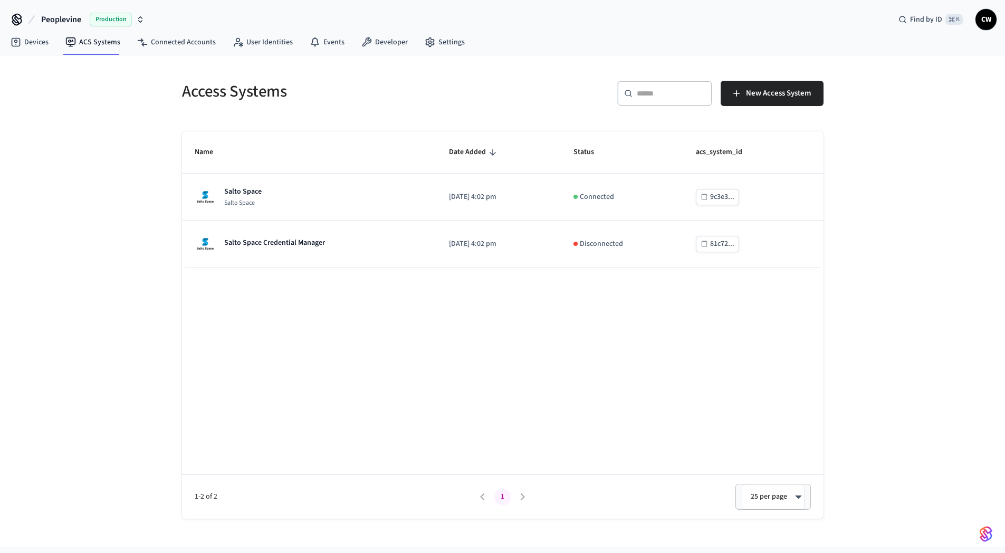
click at [114, 235] on div "Access Systems ​ ​ New Access System Name Date Added Status acs_system_id Salto…" at bounding box center [502, 301] width 1005 height 492
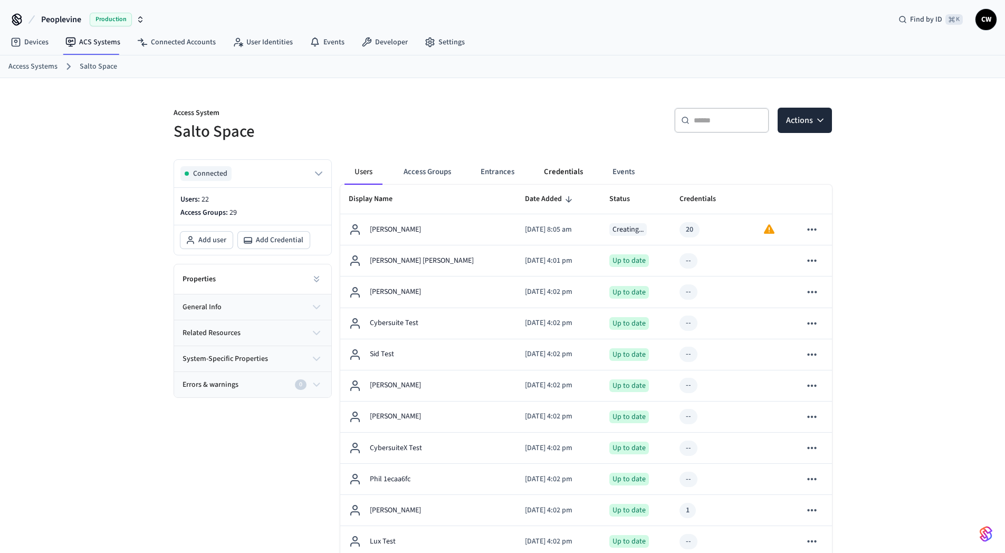
click at [563, 173] on button "Credentials" at bounding box center [564, 171] width 56 height 25
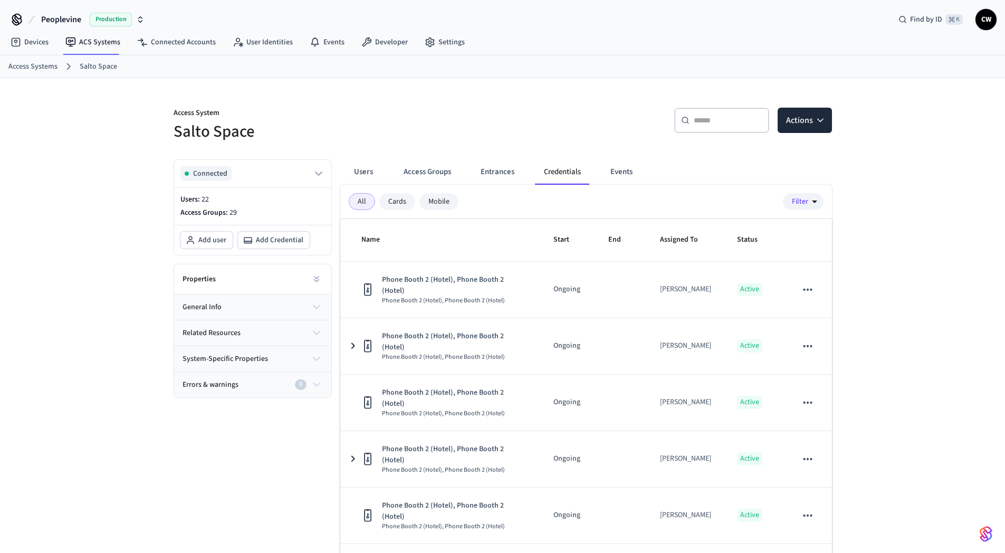
click at [568, 141] on div "​ ​ Actions" at bounding box center [670, 125] width 323 height 34
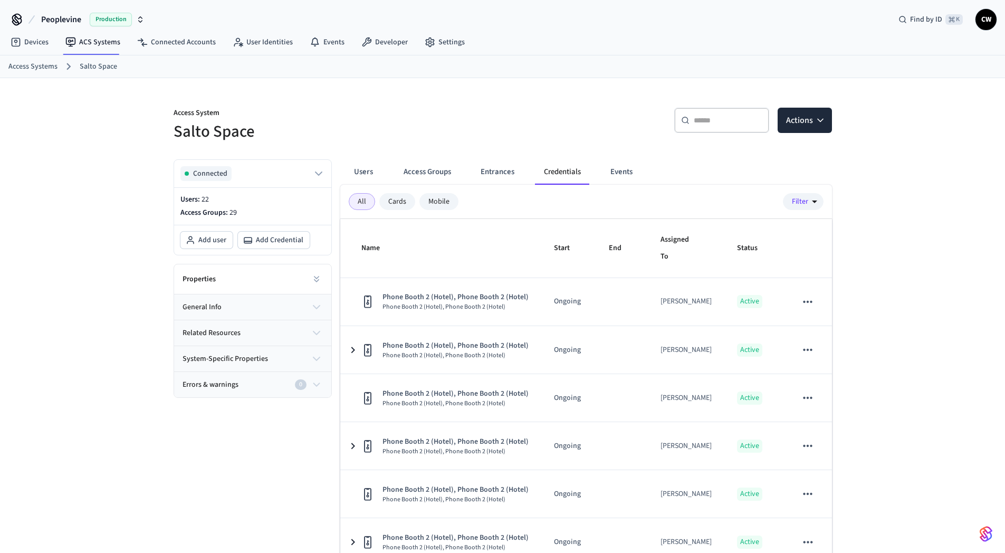
click at [591, 134] on div "​ ​ Actions" at bounding box center [670, 125] width 323 height 34
click at [538, 144] on div "Access System Salto Space ​ ​ Actions Connected Users: 22 Access Groups: 29 Add…" at bounding box center [503, 342] width 676 height 528
click at [108, 341] on div "Access System Salto Space ​ ​ Actions Connected Users: 22 Access Groups: 29 Add…" at bounding box center [502, 342] width 1005 height 528
click at [314, 275] on icon at bounding box center [316, 279] width 11 height 11
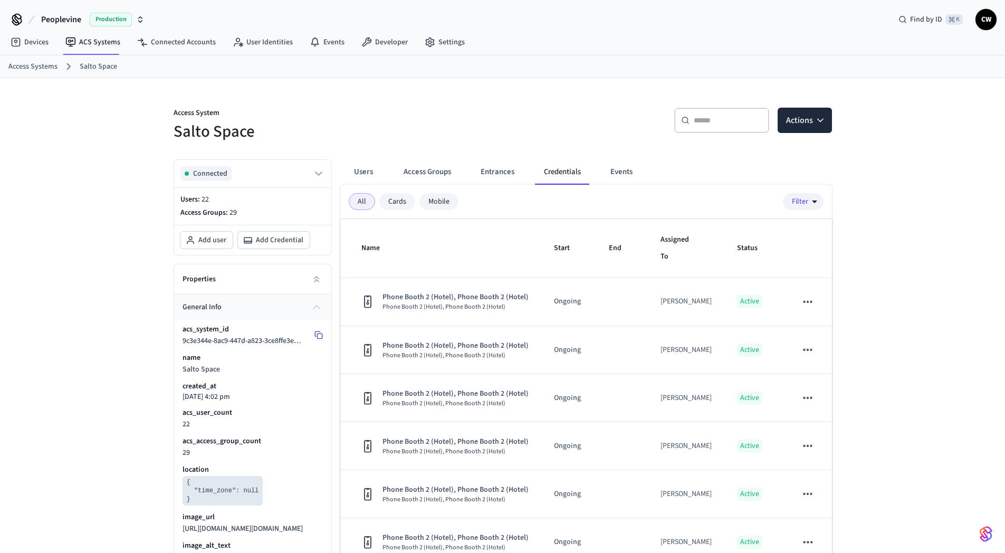
click at [321, 334] on icon at bounding box center [319, 335] width 8 height 8
click at [129, 317] on div "Access System Salto Space ​ ​ Actions Connected Users: 22 Access Groups: 29 Add…" at bounding box center [502, 448] width 1005 height 741
click at [70, 47] on icon at bounding box center [70, 42] width 11 height 11
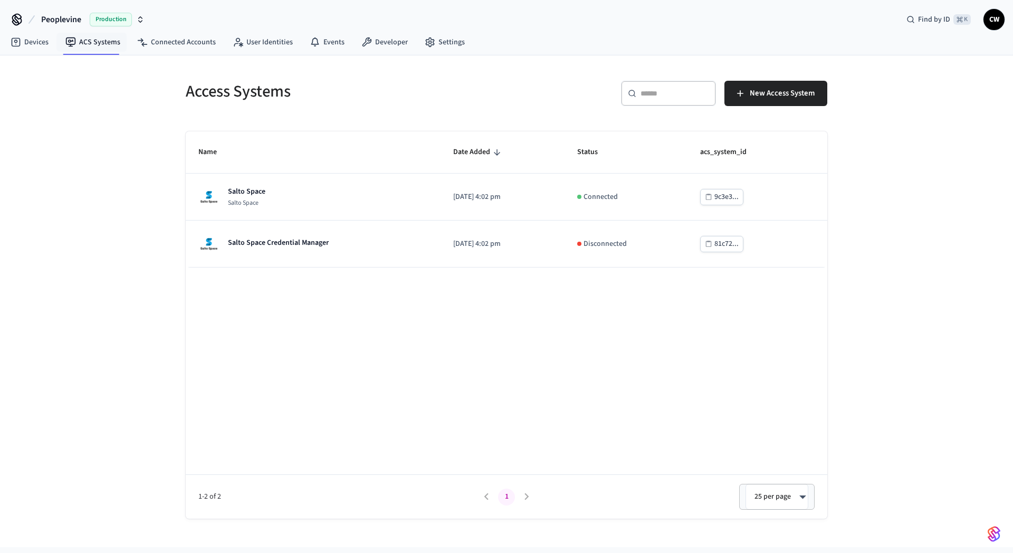
click at [943, 170] on div "Access Systems ​ ​ New Access System Name Date Added Status acs_system_id Salto…" at bounding box center [506, 301] width 1013 height 492
click at [914, 144] on div "Access Systems ​ ​ New Access System Name Date Added Status acs_system_id Salto…" at bounding box center [506, 301] width 1013 height 492
click at [113, 212] on div "Access Systems ​ ​ New Access System Name Date Added Status acs_system_id Salto…" at bounding box center [506, 301] width 1013 height 492
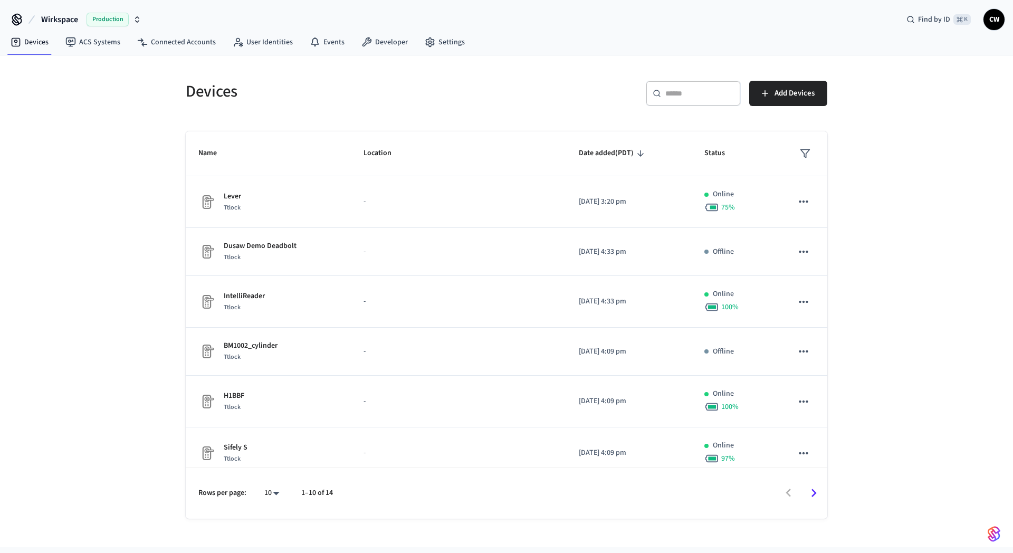
click at [142, 100] on div "Devices ​ ​ Add Devices Name Location Date added (PDT) Status Lever Ttlock - [D…" at bounding box center [506, 301] width 1013 height 492
click at [60, 15] on span "Wirkspace" at bounding box center [59, 19] width 37 height 13
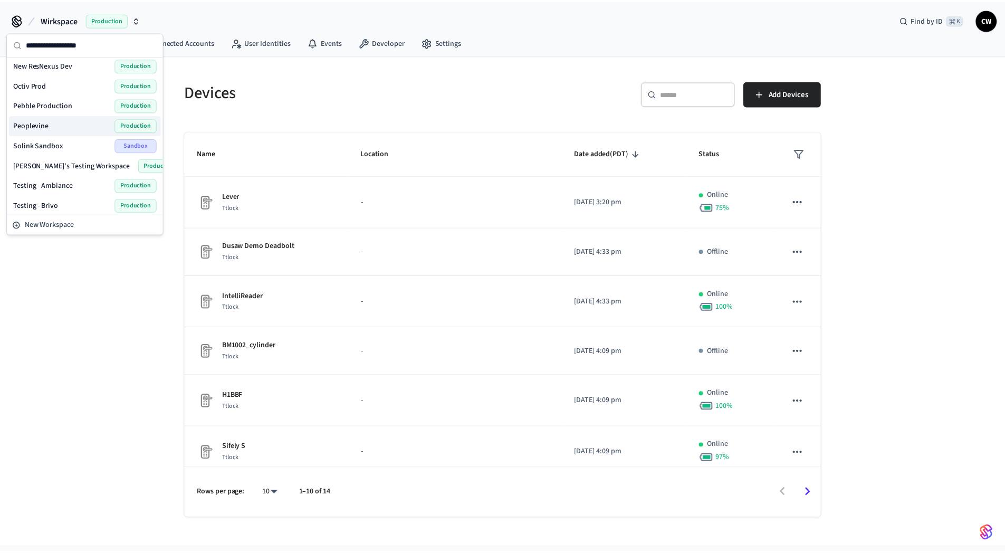
scroll to position [405, 0]
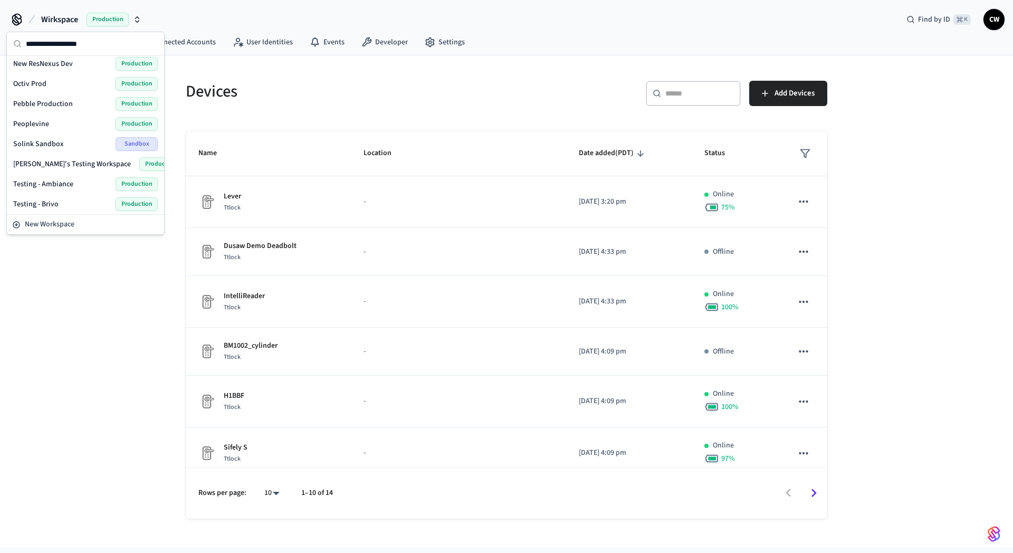
click at [57, 120] on div "Peoplevine Production" at bounding box center [85, 124] width 145 height 14
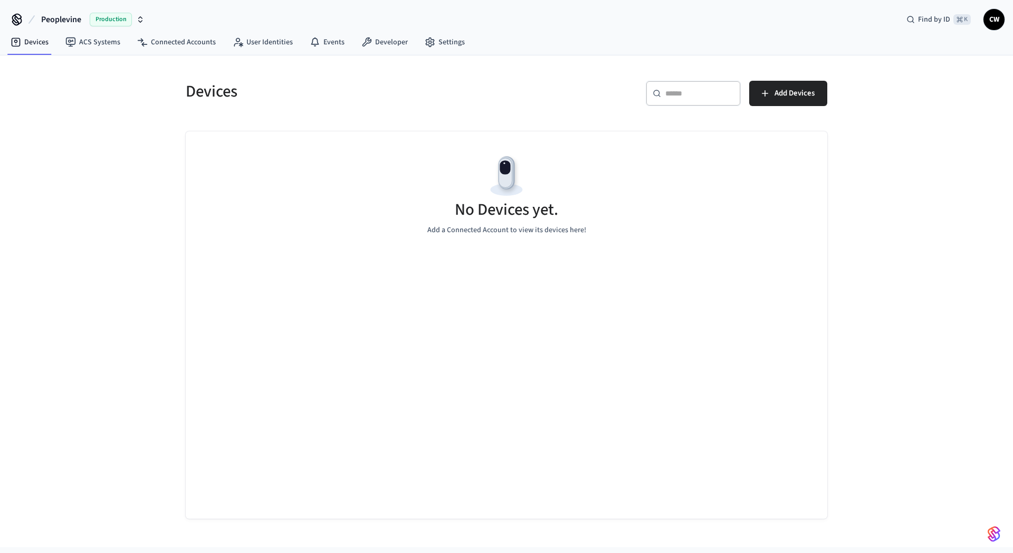
click at [89, 172] on div "Devices ​ ​ Add Devices No Devices yet. Add a Connected Account to view its dev…" at bounding box center [506, 301] width 1013 height 492
click at [91, 40] on link "ACS Systems" at bounding box center [93, 42] width 72 height 19
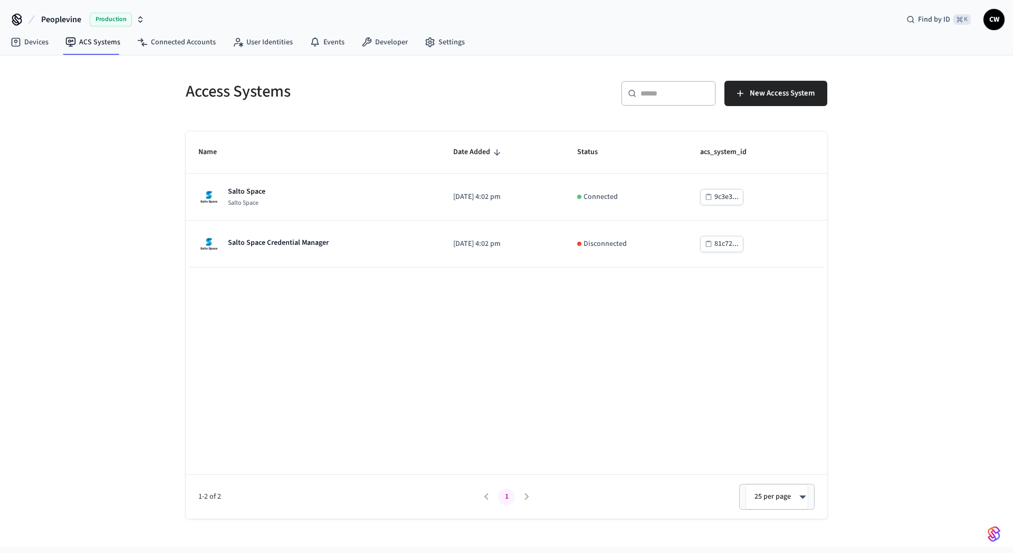
click at [122, 155] on div "Access Systems ​ ​ New Access System Name Date Added Status acs_system_id Salto…" at bounding box center [506, 301] width 1013 height 492
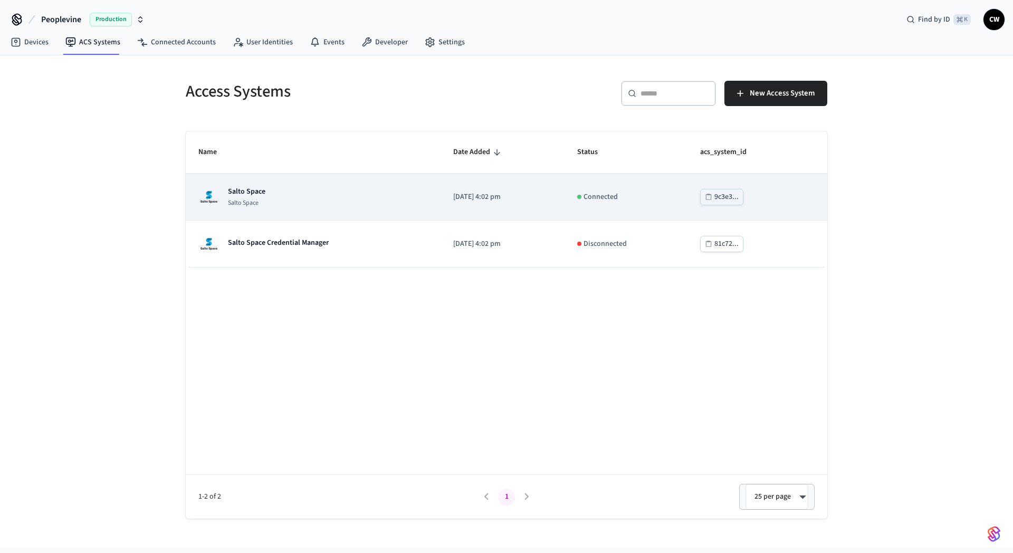
click at [290, 192] on div "Salto Space Salto Space" at bounding box center [313, 196] width 230 height 21
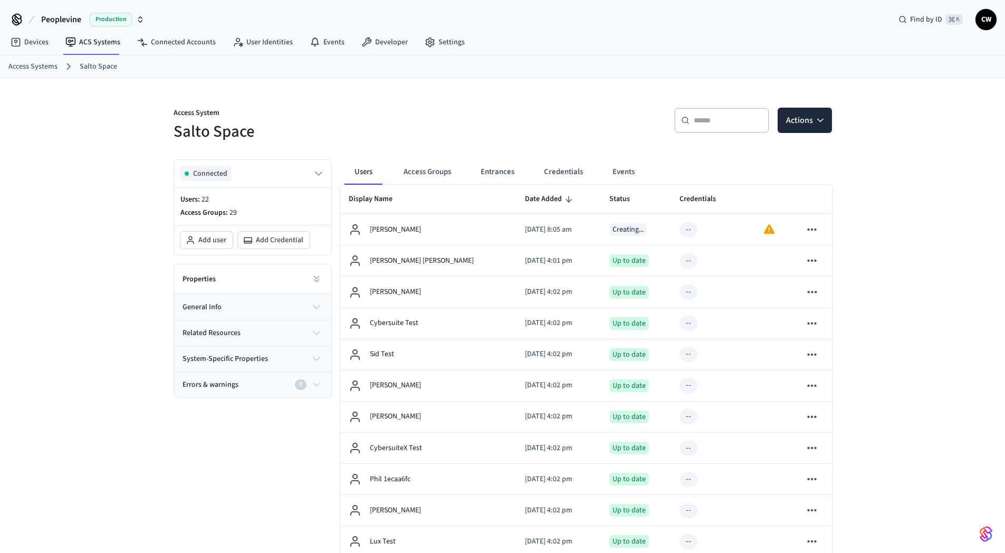
click at [398, 121] on h5 "Salto Space" at bounding box center [335, 132] width 323 height 22
click at [422, 135] on h5 "Salto Space" at bounding box center [335, 132] width 323 height 22
click at [440, 135] on h5 "Salto Space" at bounding box center [335, 132] width 323 height 22
click at [443, 134] on h5 "Salto Space" at bounding box center [335, 132] width 323 height 22
click at [490, 140] on h5 "Salto Space" at bounding box center [335, 132] width 323 height 22
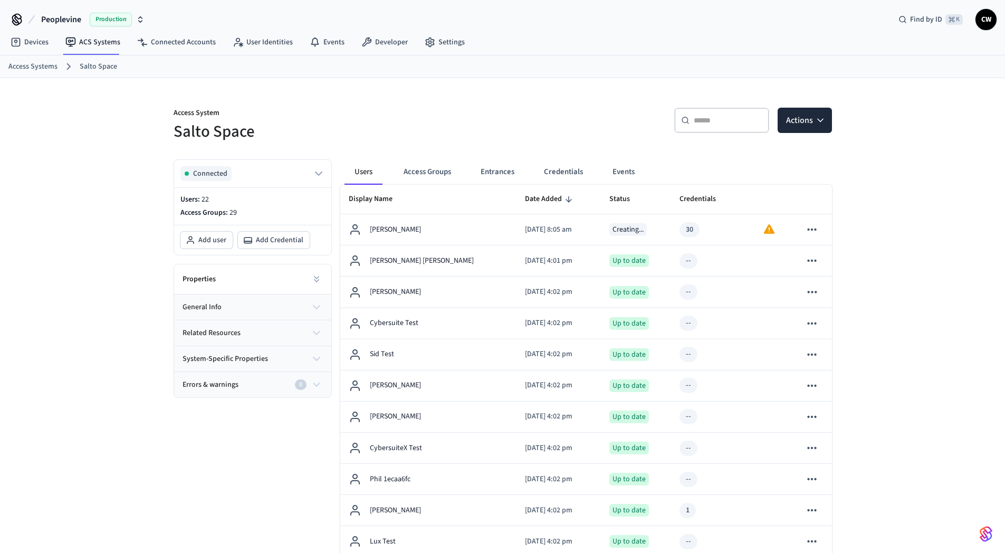
click at [520, 141] on div "​ ​ Actions" at bounding box center [670, 125] width 323 height 34
click at [467, 135] on h5 "Salto Space" at bounding box center [335, 132] width 323 height 22
click at [430, 170] on button "Access Groups" at bounding box center [427, 171] width 64 height 25
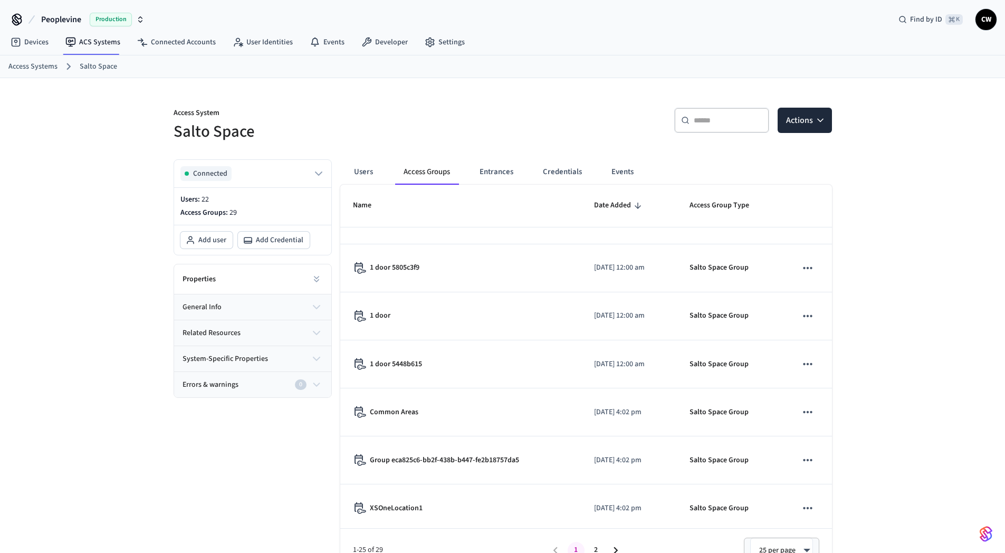
scroll to position [473, 0]
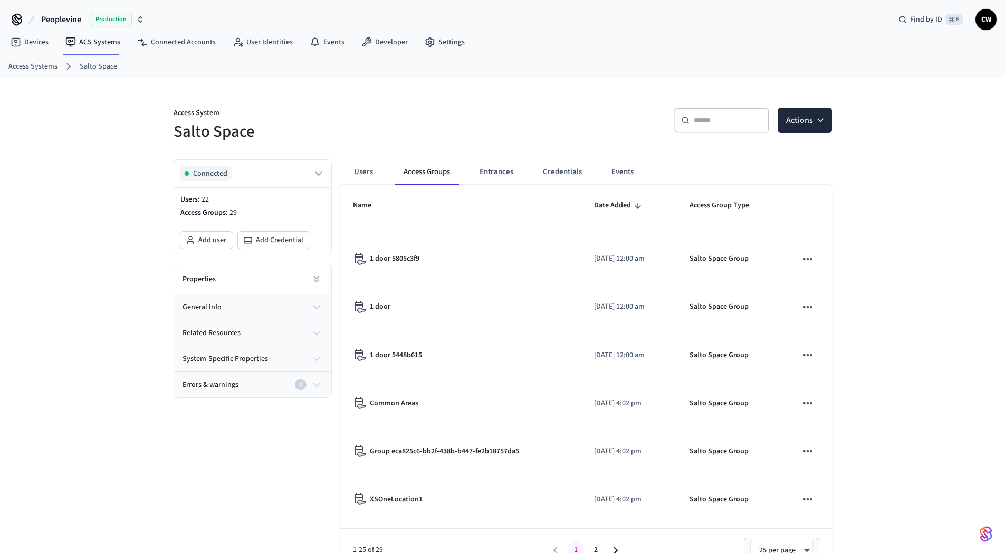
click at [540, 144] on div "Access System Salto Space ​ ​ Actions Connected Users: 22 Access Groups: 29 Add…" at bounding box center [503, 325] width 676 height 494
click at [568, 168] on button "Credentials" at bounding box center [563, 171] width 56 height 25
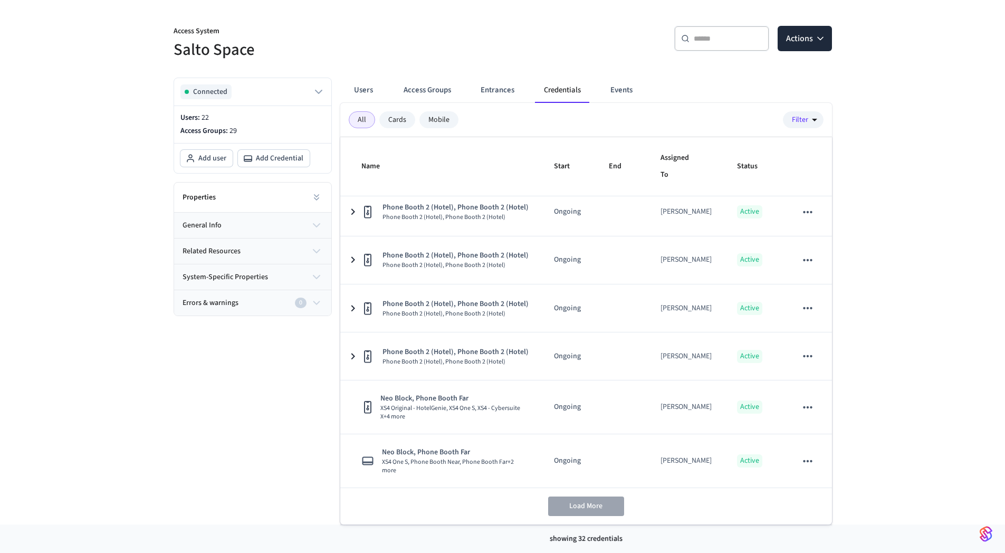
scroll to position [1510, 0]
click at [274, 413] on div "Connected Users: 22 Access Groups: 29 Add user Add Credential Properties genera…" at bounding box center [248, 297] width 167 height 456
click at [147, 329] on div "Access System Salto Space ​ ​ Actions Connected Users: 22 Access Groups: 29 Add…" at bounding box center [502, 260] width 1005 height 528
click at [155, 329] on div "Access System Salto Space ​ ​ Actions Connected Users: 22 Access Groups: 29 Add…" at bounding box center [502, 260] width 1005 height 528
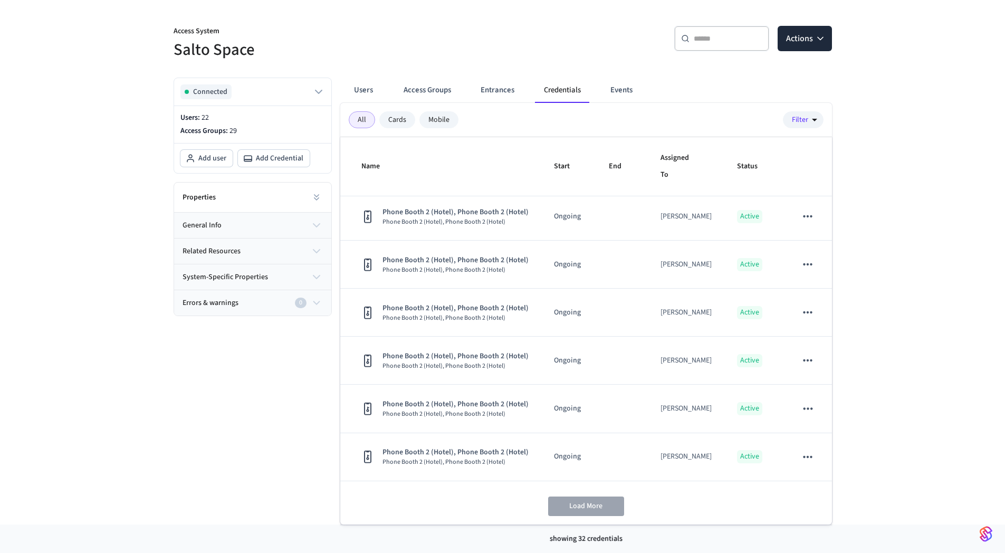
scroll to position [0, 0]
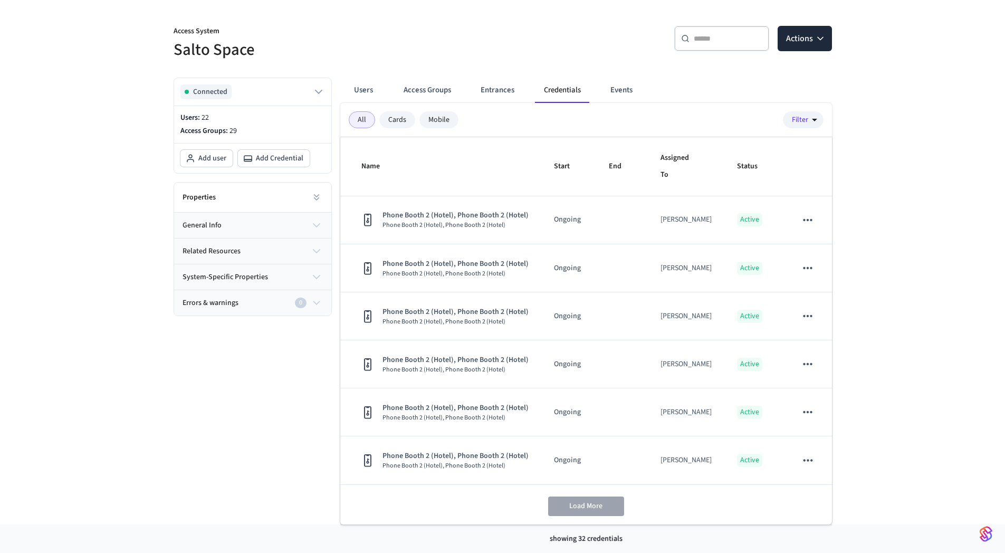
click at [210, 414] on div "Connected Users: 22 Access Groups: 29 Add user Add Credential Properties genera…" at bounding box center [248, 297] width 167 height 456
click at [415, 92] on button "Access Groups" at bounding box center [427, 90] width 64 height 25
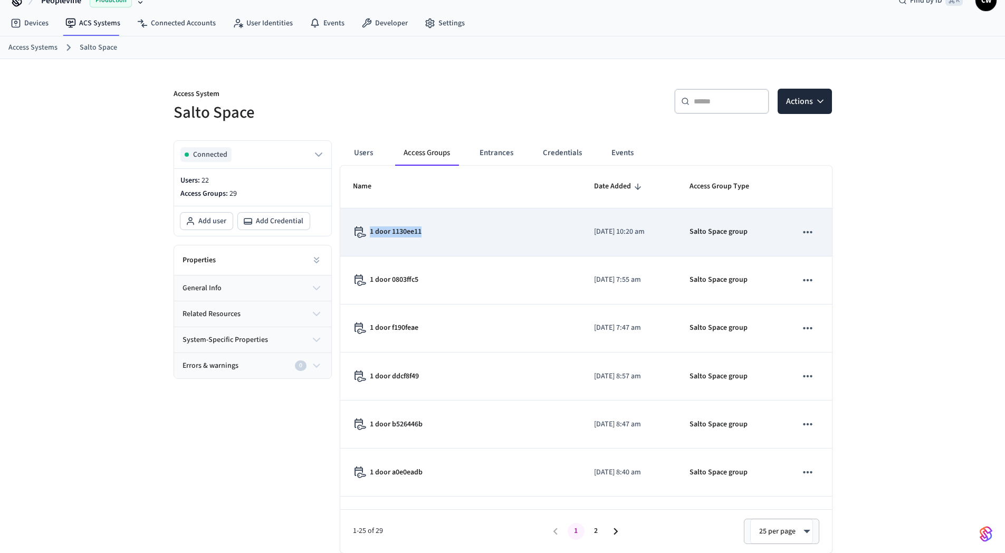
drag, startPoint x: 440, startPoint y: 237, endPoint x: 372, endPoint y: 234, distance: 68.7
click at [372, 234] on div "1 door 1130ee11" at bounding box center [461, 232] width 216 height 12
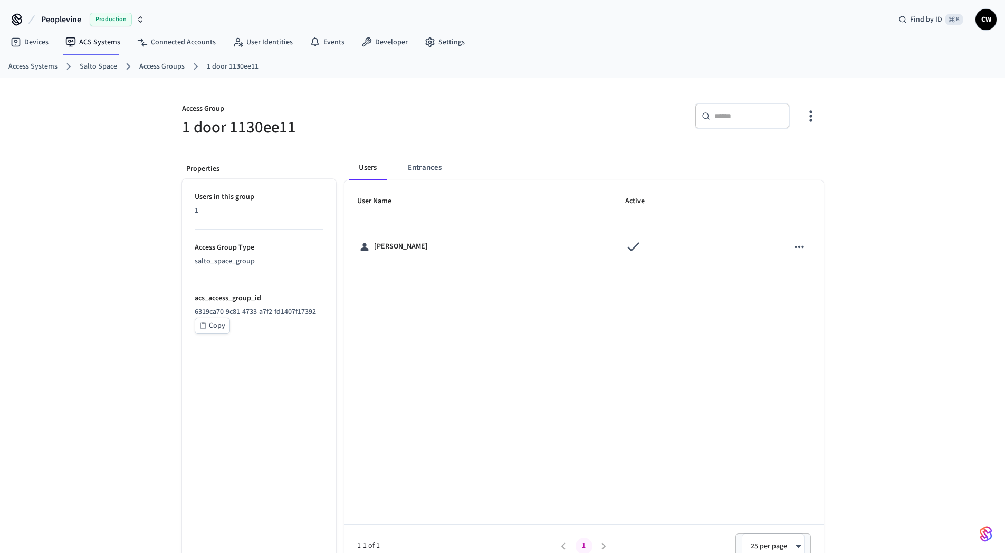
click at [109, 69] on link "Salto Space" at bounding box center [98, 66] width 37 height 11
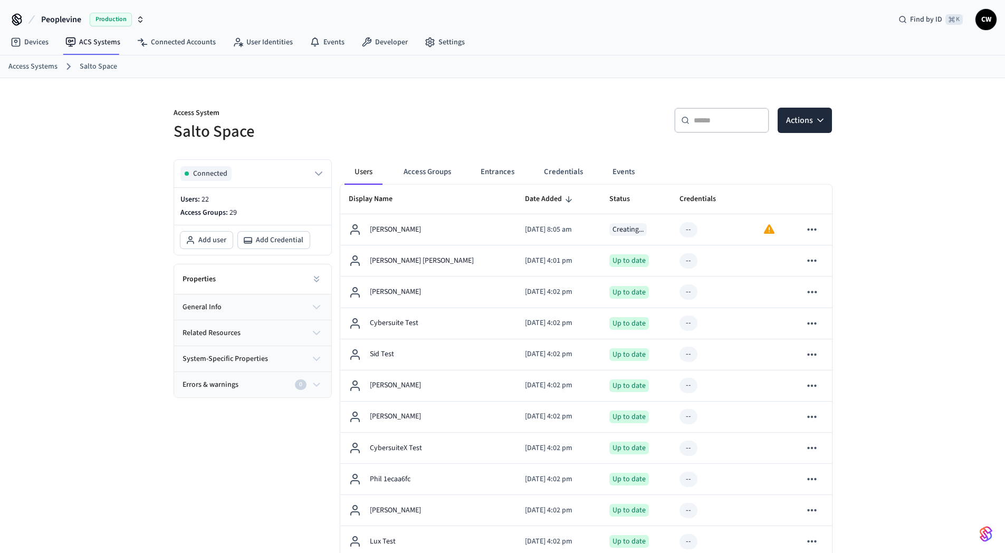
click at [261, 278] on div "Properties" at bounding box center [252, 279] width 157 height 30
click at [302, 277] on div "Properties" at bounding box center [252, 279] width 157 height 30
click at [312, 279] on icon at bounding box center [316, 279] width 11 height 11
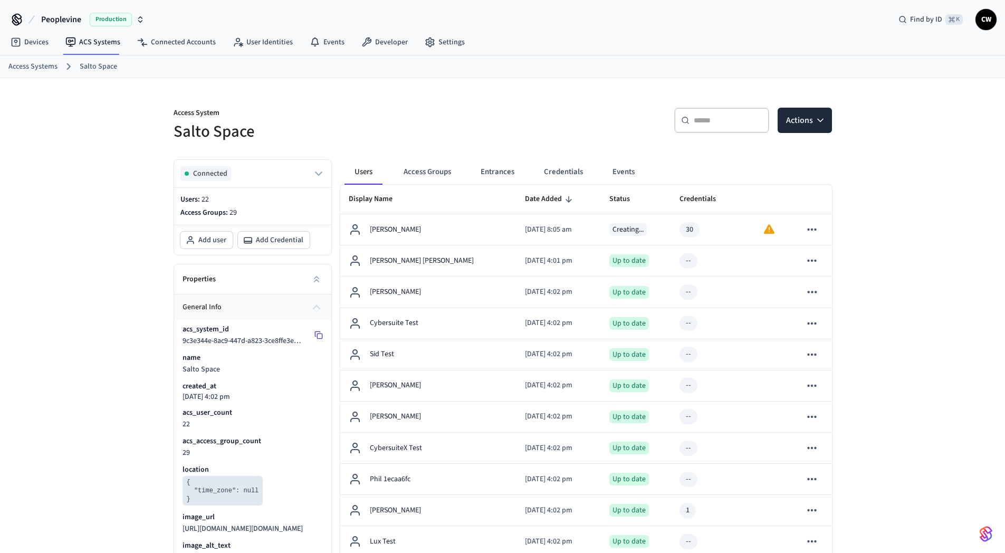
click at [324, 336] on button at bounding box center [318, 335] width 17 height 17
click at [317, 335] on icon at bounding box center [319, 335] width 8 height 8
click at [82, 366] on div "Access System Salto Space ​ ​ Actions Connected Users: 22 Access Groups: 29 Add…" at bounding box center [502, 522] width 1005 height 889
click at [104, 37] on link "ACS Systems" at bounding box center [93, 42] width 72 height 19
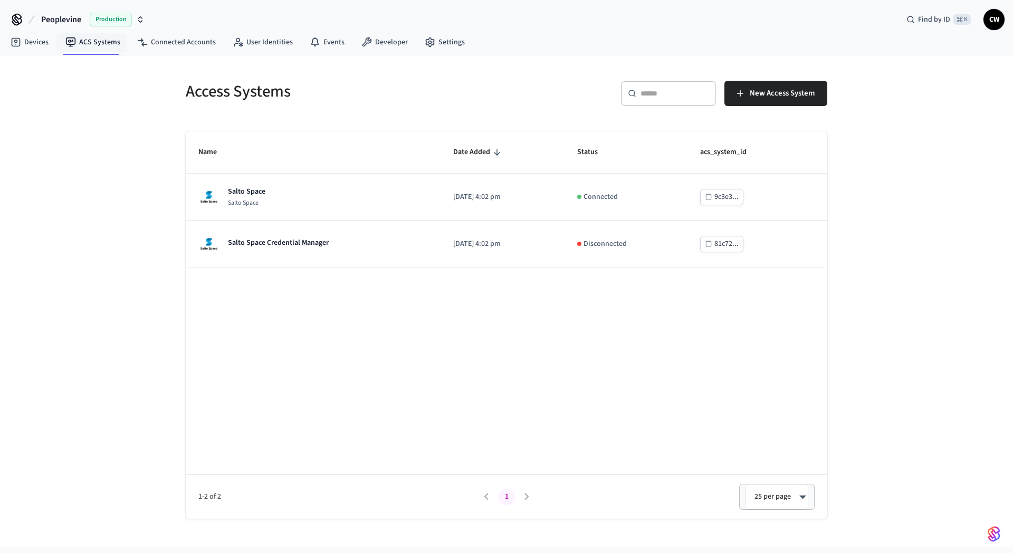
drag, startPoint x: 113, startPoint y: 167, endPoint x: 143, endPoint y: 169, distance: 29.1
click at [114, 168] on div "Access Systems ​ ​ New Access System Name Date Added Status acs_system_id Salto…" at bounding box center [506, 301] width 1013 height 492
